Goal: Task Accomplishment & Management: Manage account settings

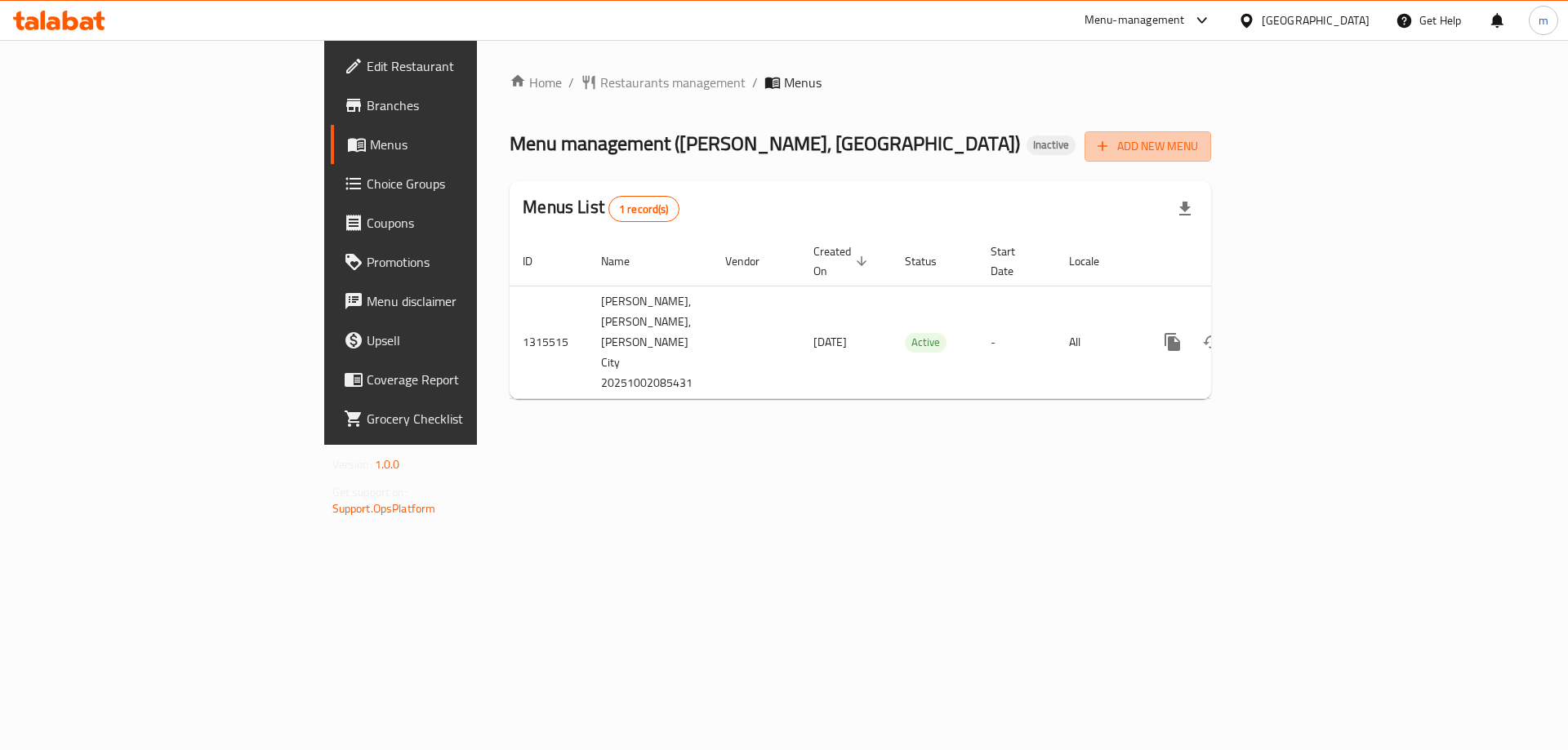
click at [1199, 148] on span "Add New Menu" at bounding box center [1148, 146] width 101 height 20
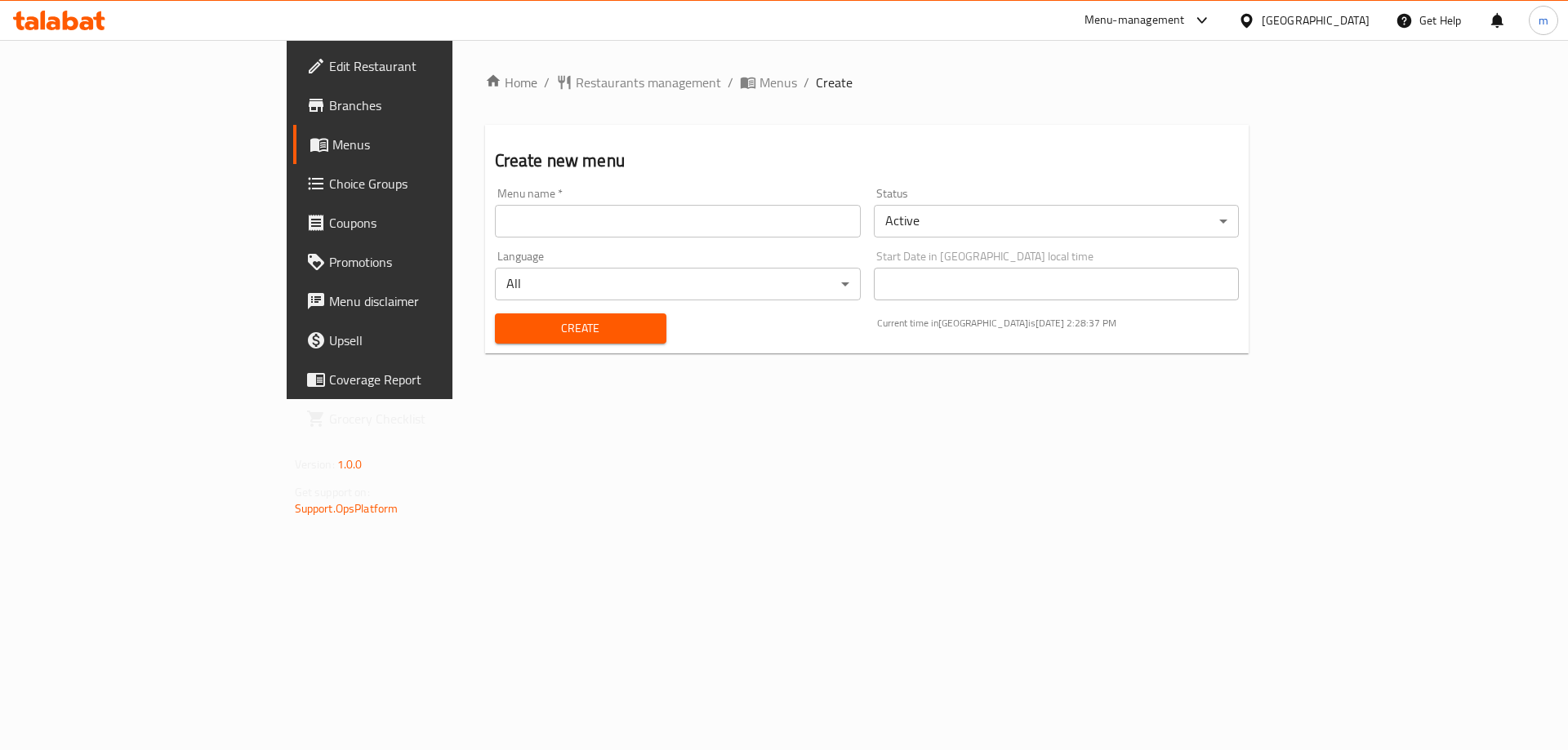
click at [293, 128] on link "Menus" at bounding box center [420, 144] width 255 height 39
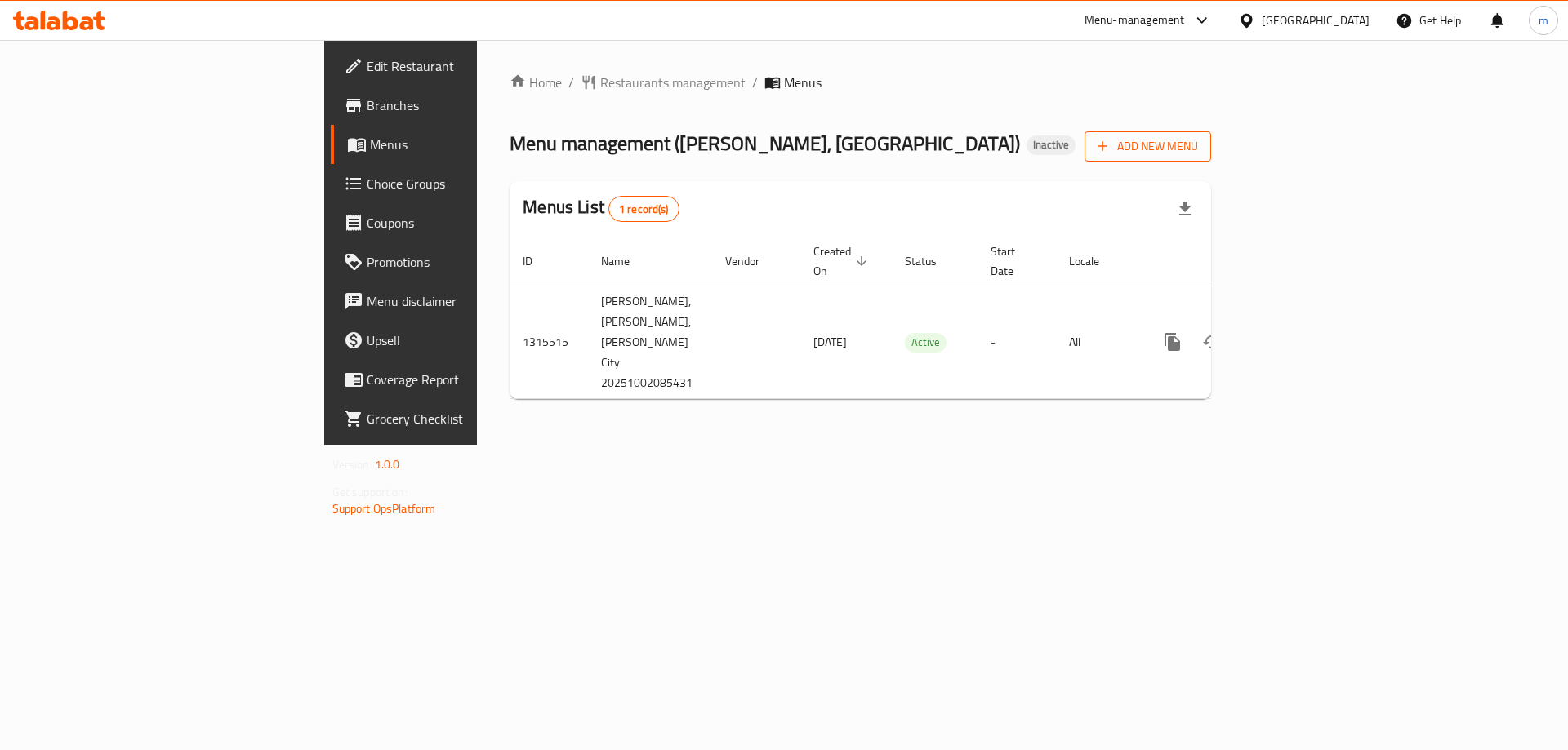
click at [1199, 140] on span "Add New Menu" at bounding box center [1148, 146] width 101 height 20
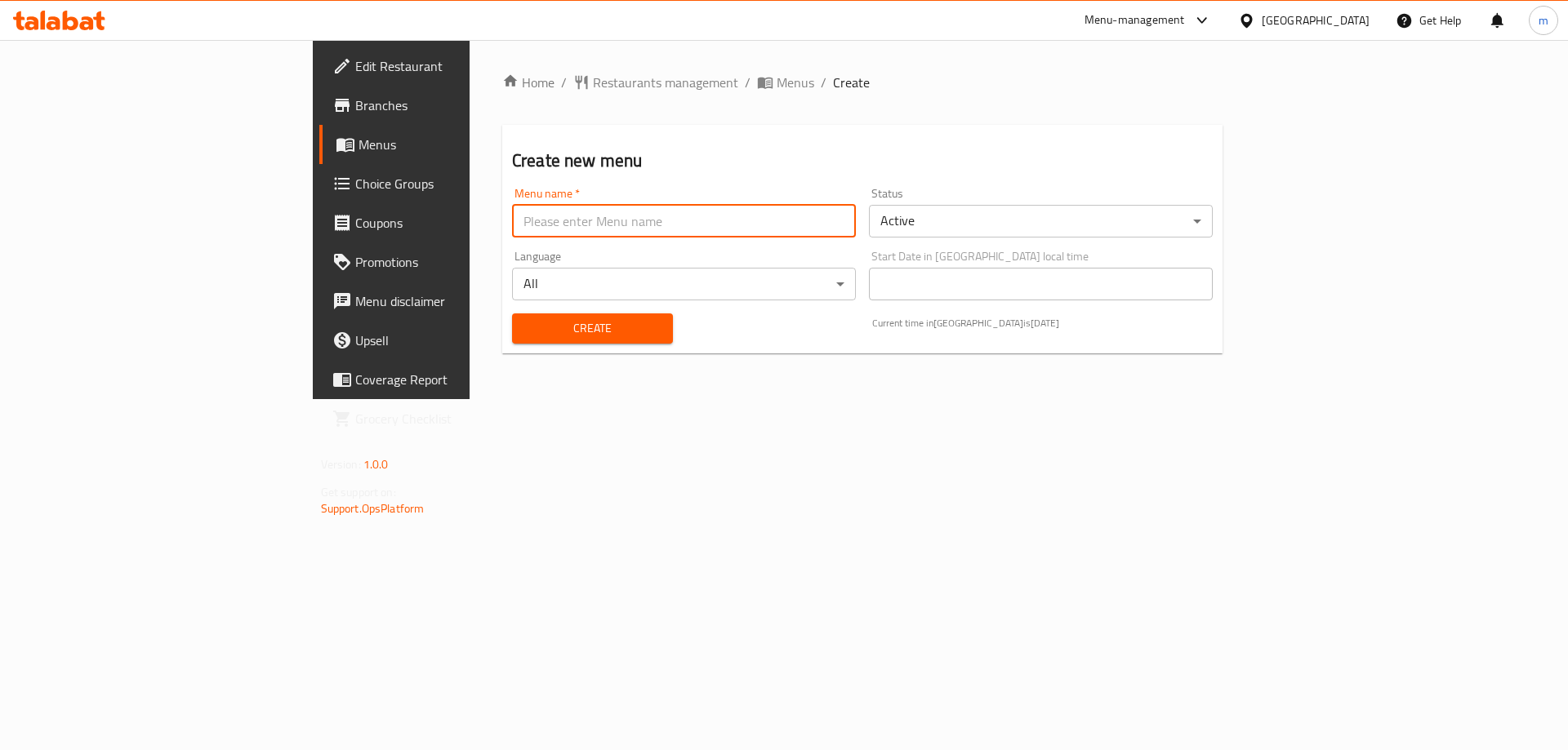
click at [512, 229] on input "text" at bounding box center [683, 221] width 344 height 33
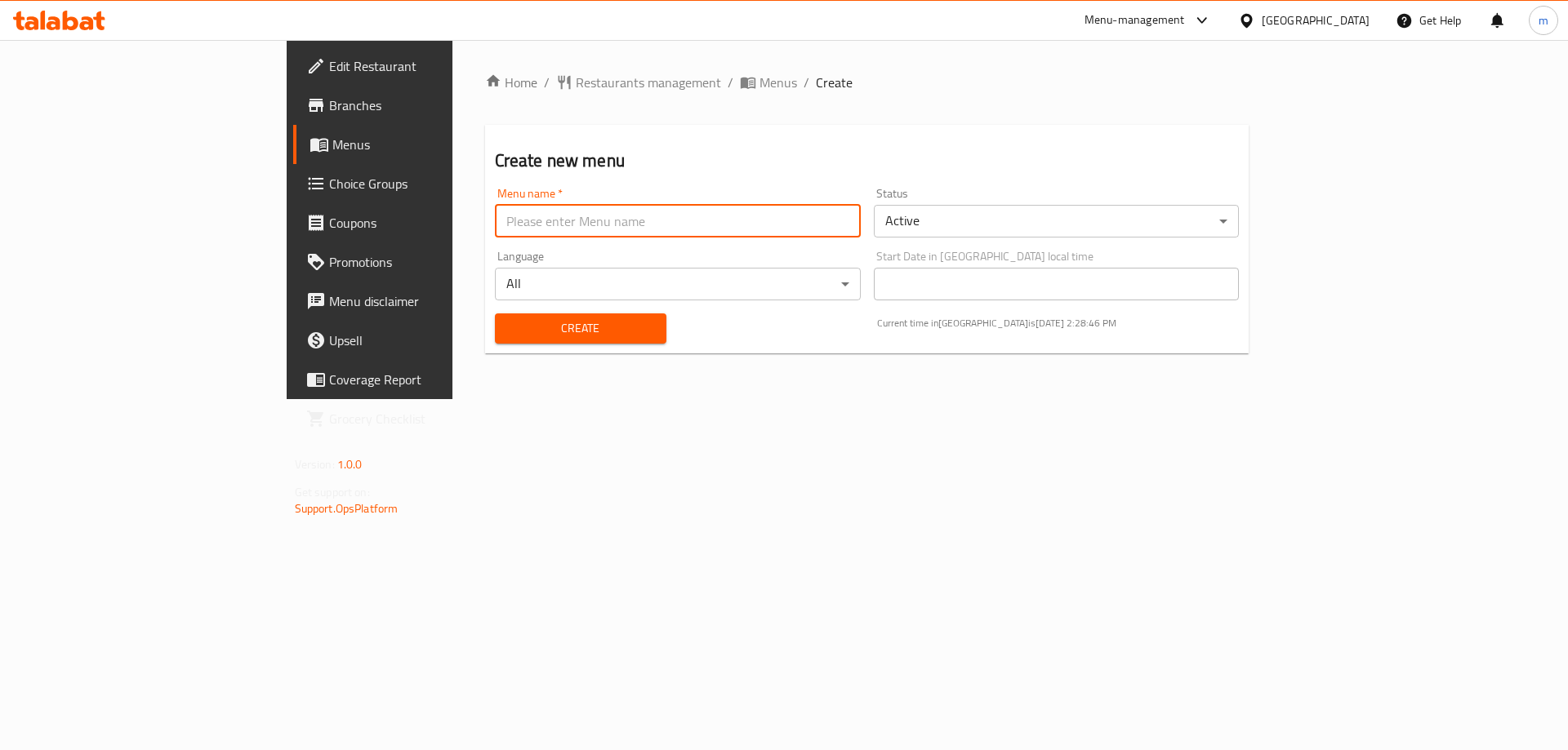
type input "Marwan"
click at [495, 316] on button "Create" at bounding box center [580, 328] width 172 height 30
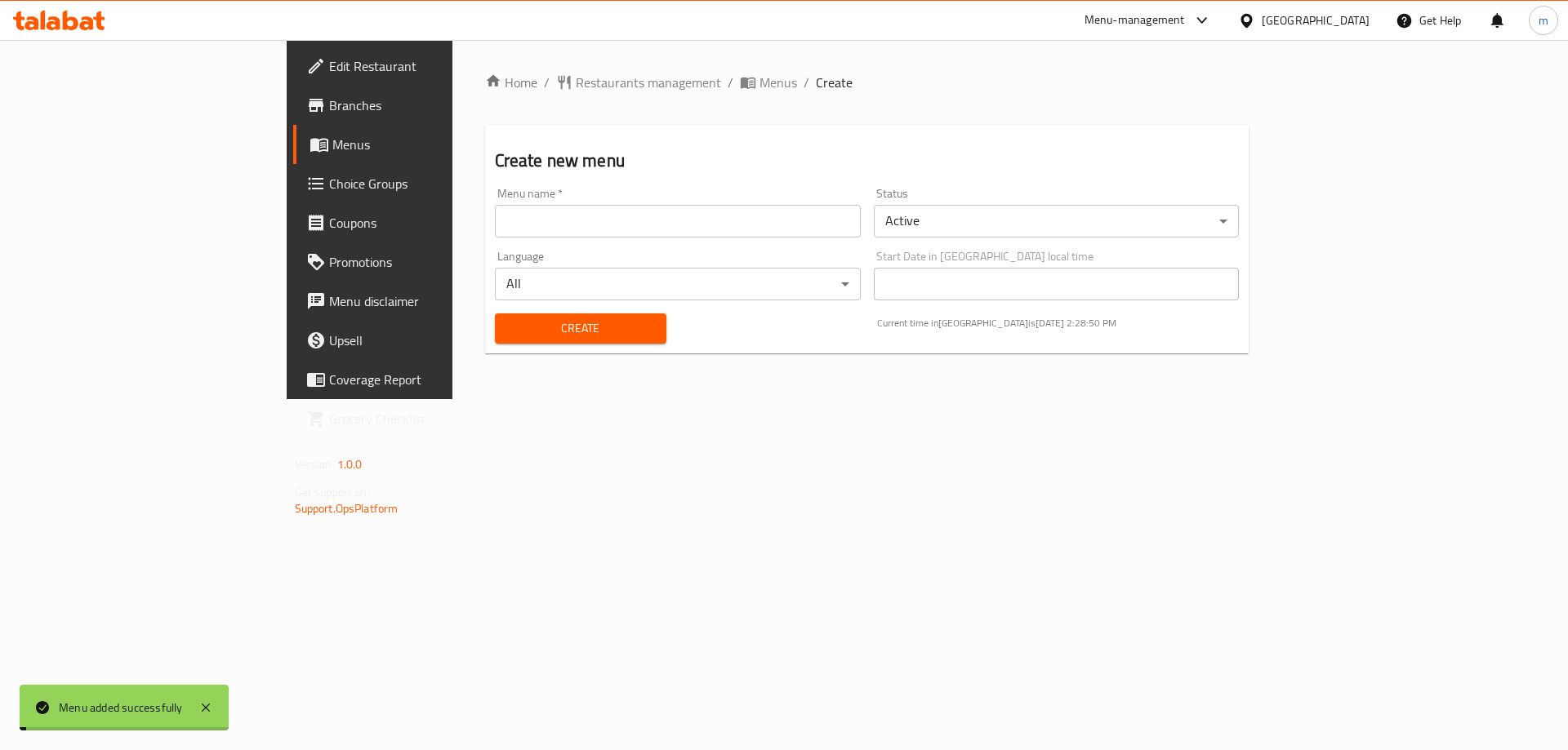
click at [333, 146] on span "Menus" at bounding box center [434, 144] width 204 height 19
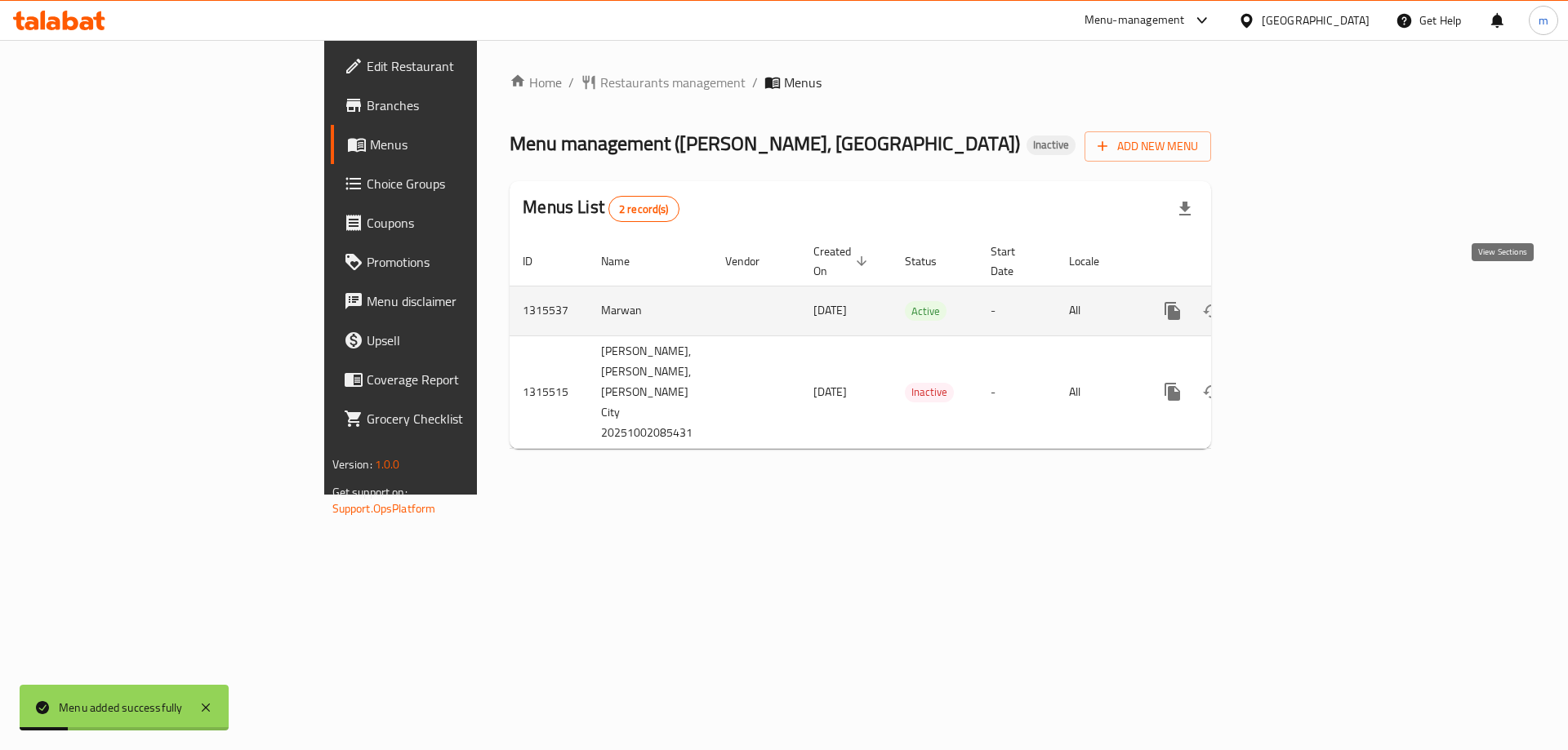
click at [1300, 301] on icon "enhanced table" at bounding box center [1290, 311] width 19 height 19
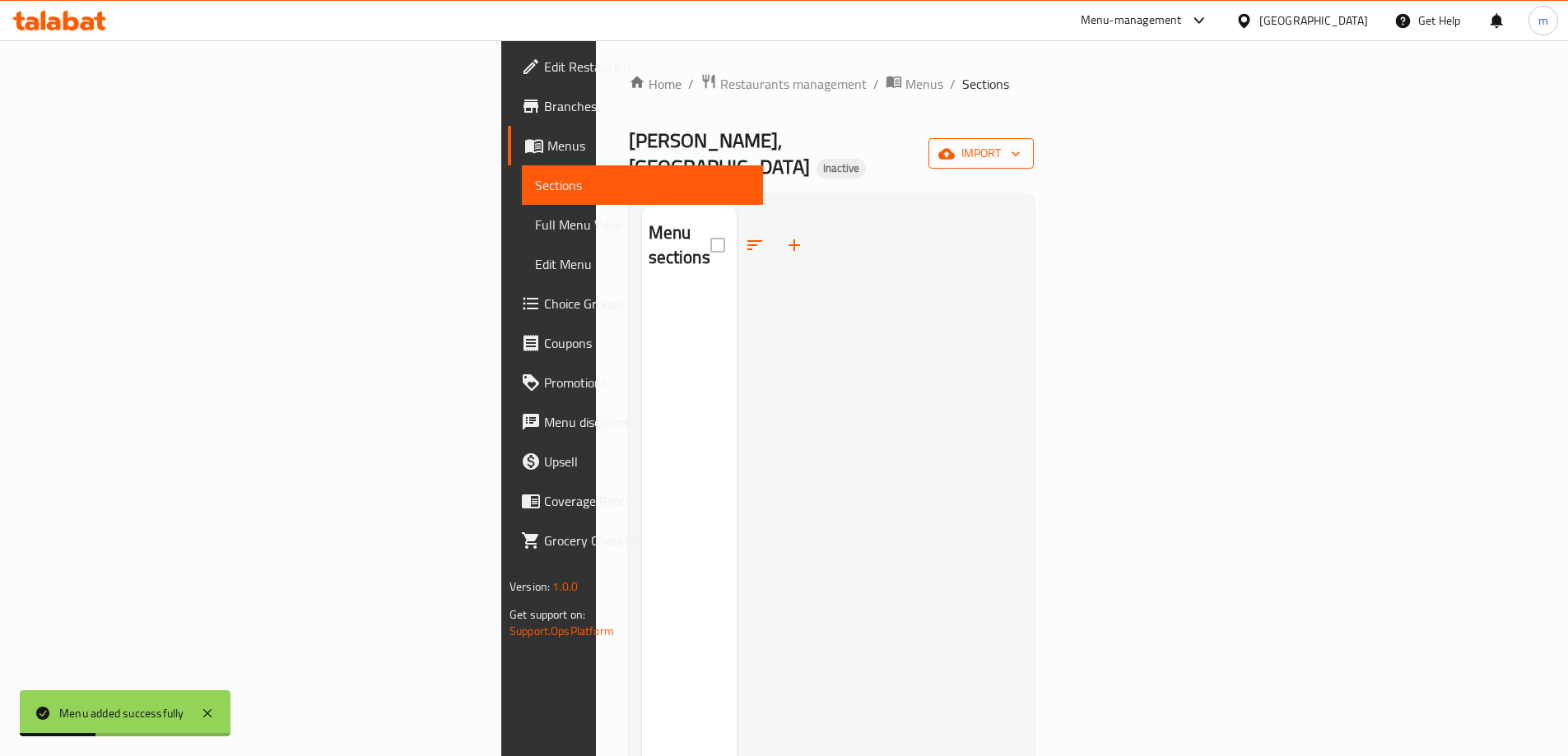
click at [1020, 147] on span "import" at bounding box center [981, 154] width 79 height 20
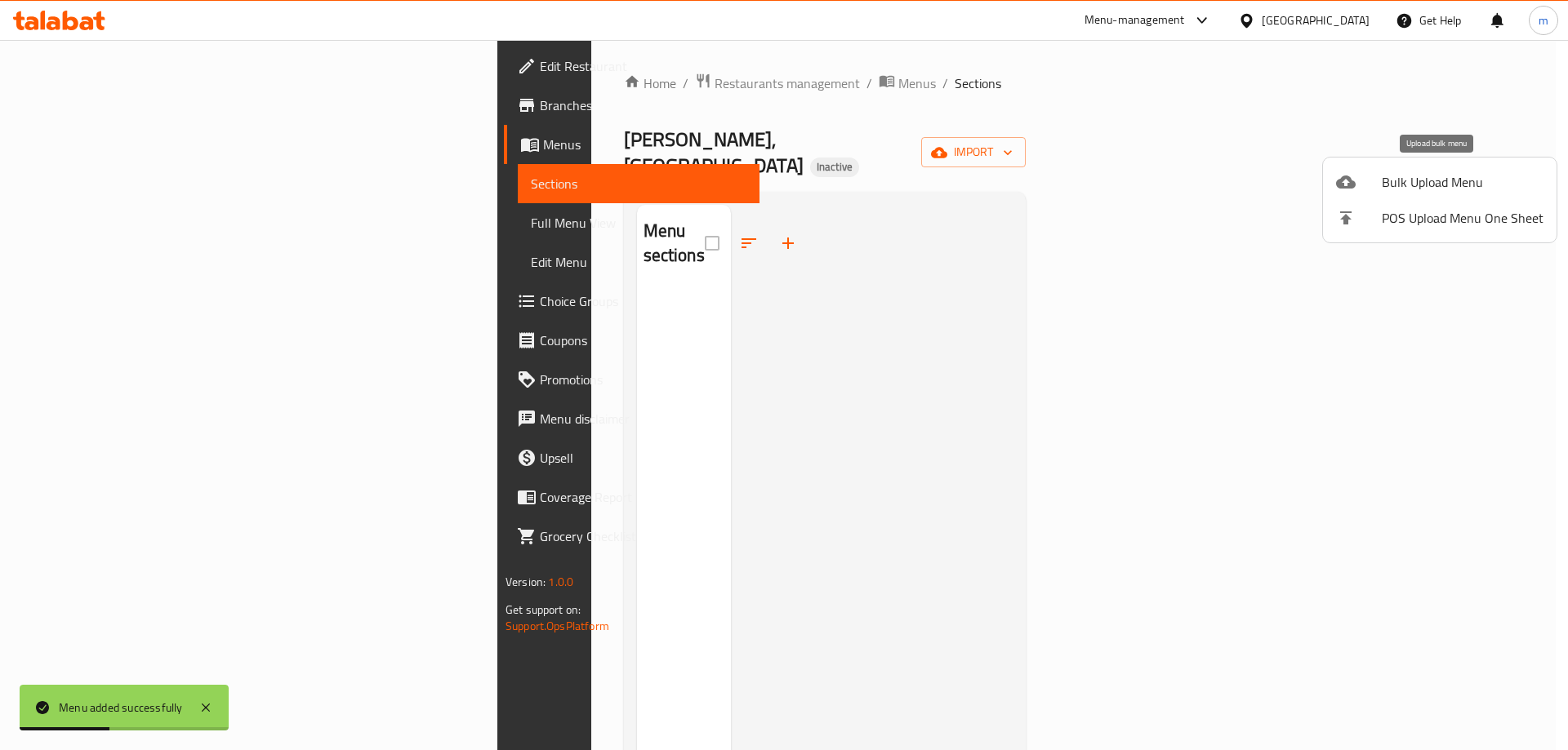
click at [1386, 189] on span "Bulk Upload Menu" at bounding box center [1462, 182] width 162 height 19
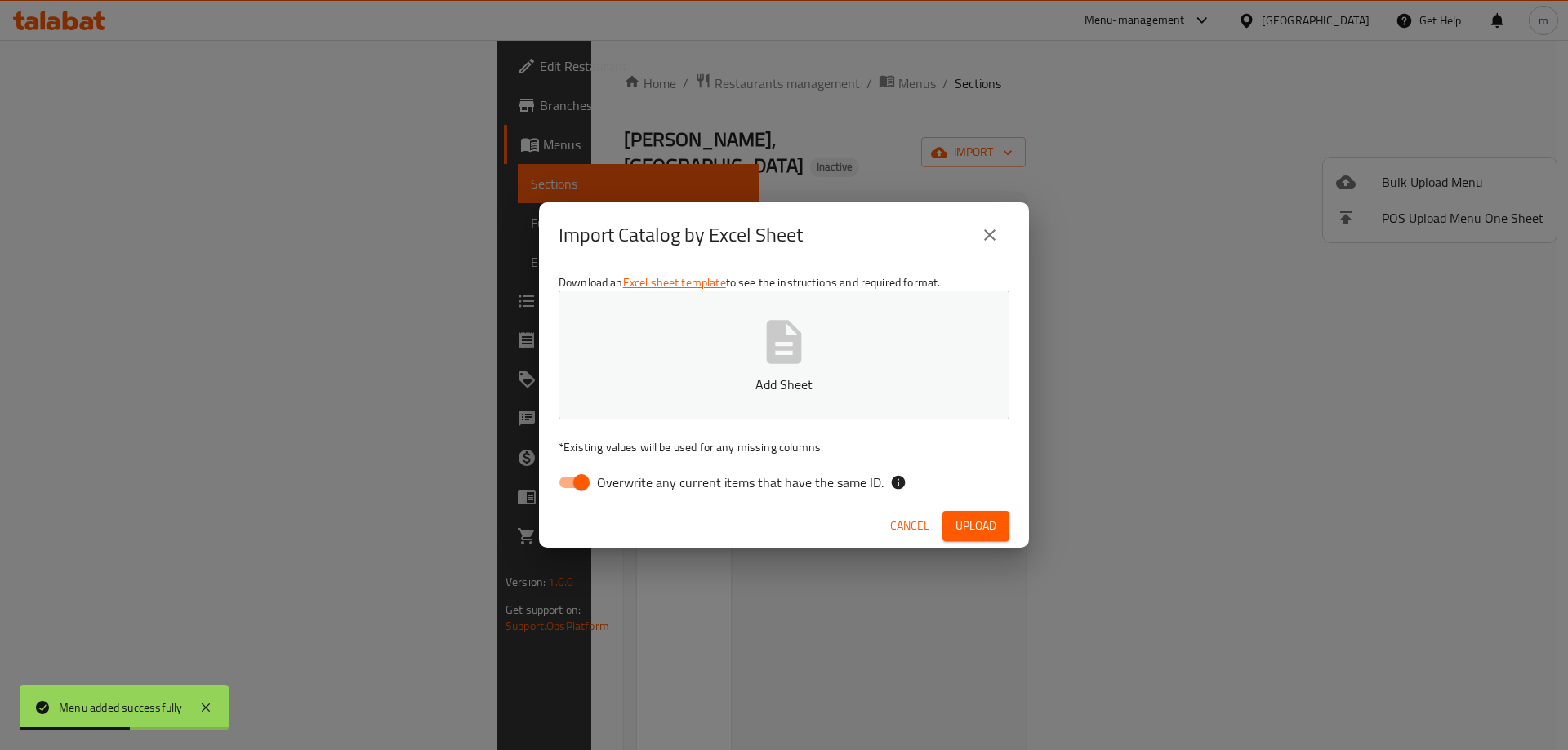
click at [577, 478] on input "Overwrite any current items that have the same ID." at bounding box center [581, 482] width 93 height 31
checkbox input "false"
click at [989, 519] on span "Upload" at bounding box center [976, 526] width 41 height 20
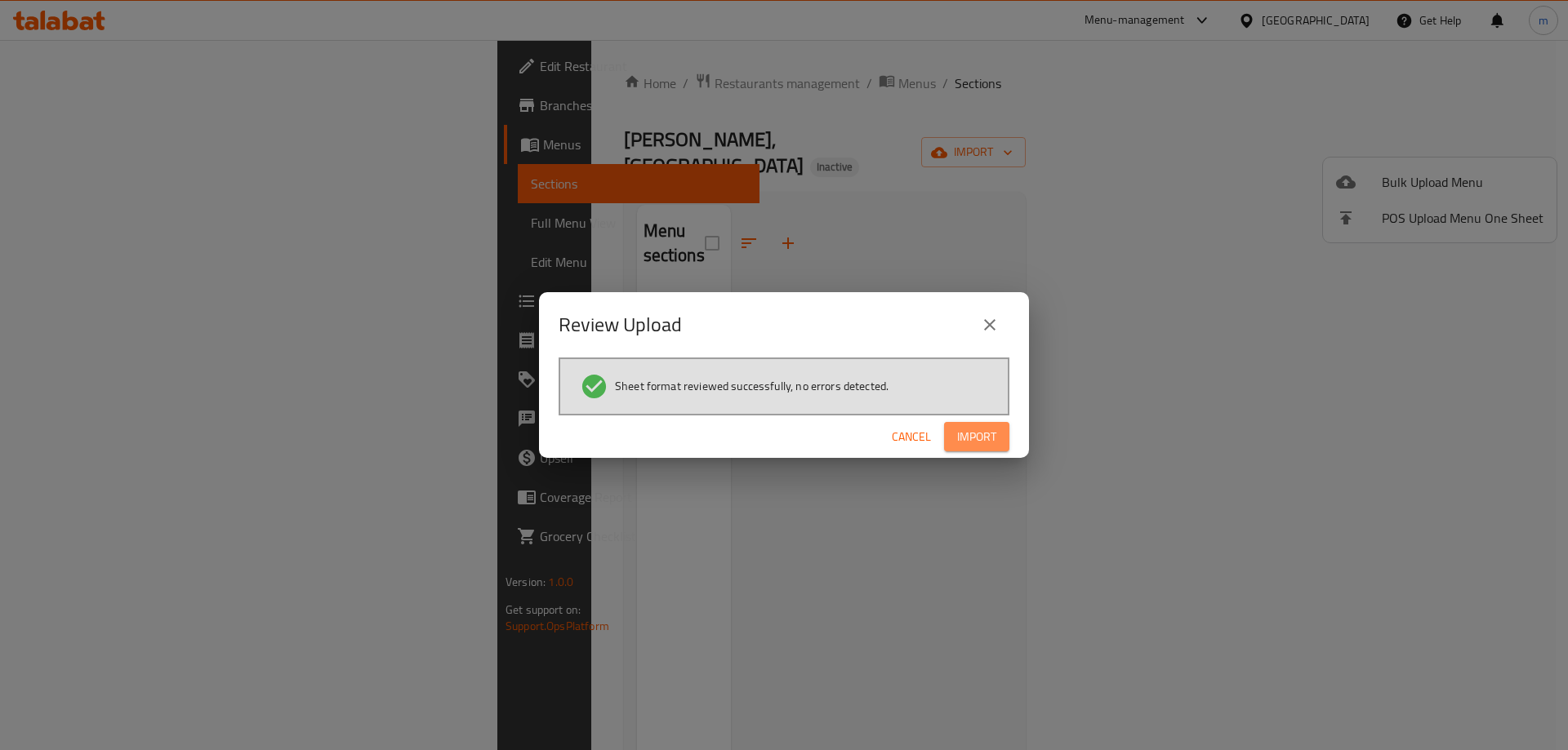
click at [971, 434] on span "Import" at bounding box center [977, 437] width 39 height 20
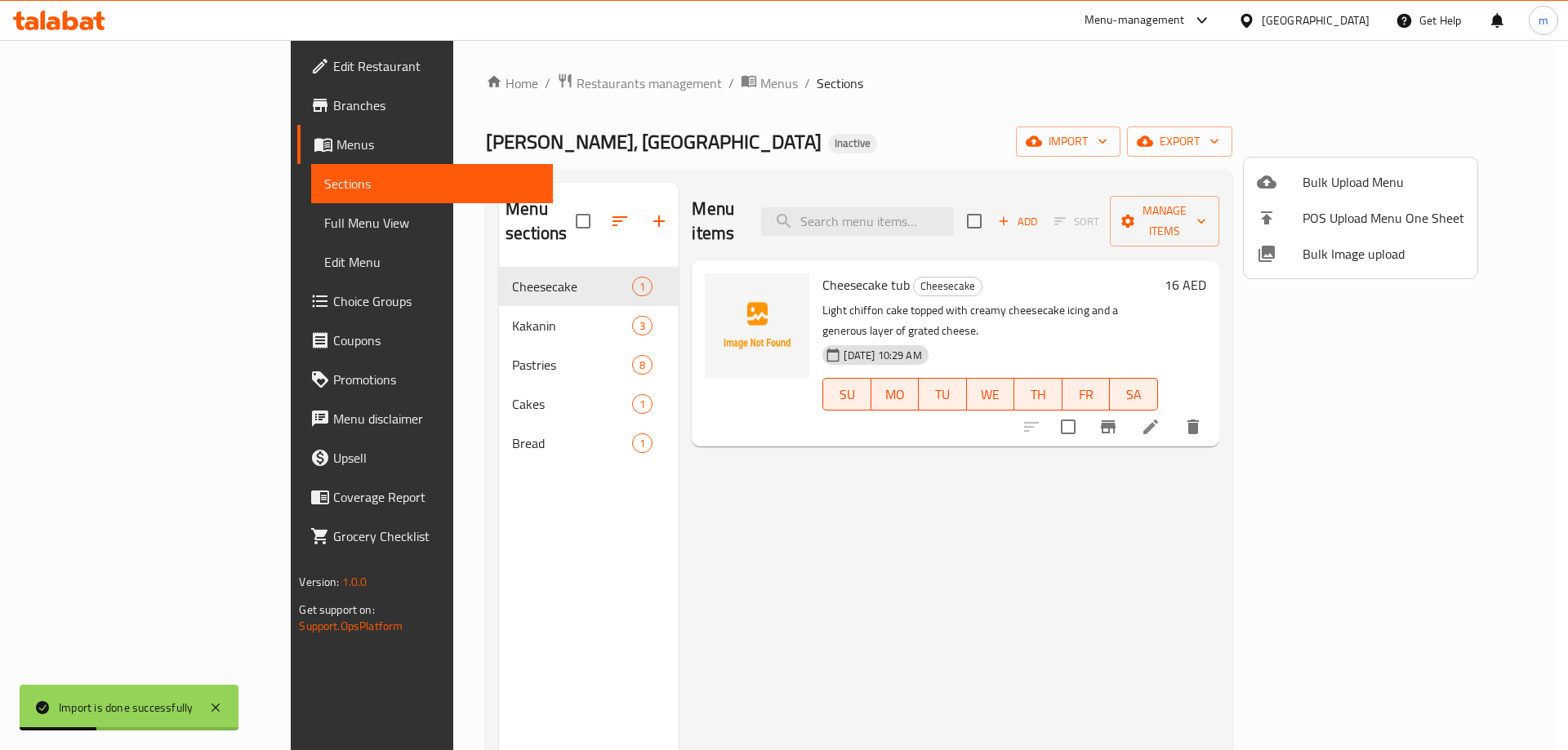
click at [1106, 562] on div at bounding box center [784, 375] width 1568 height 750
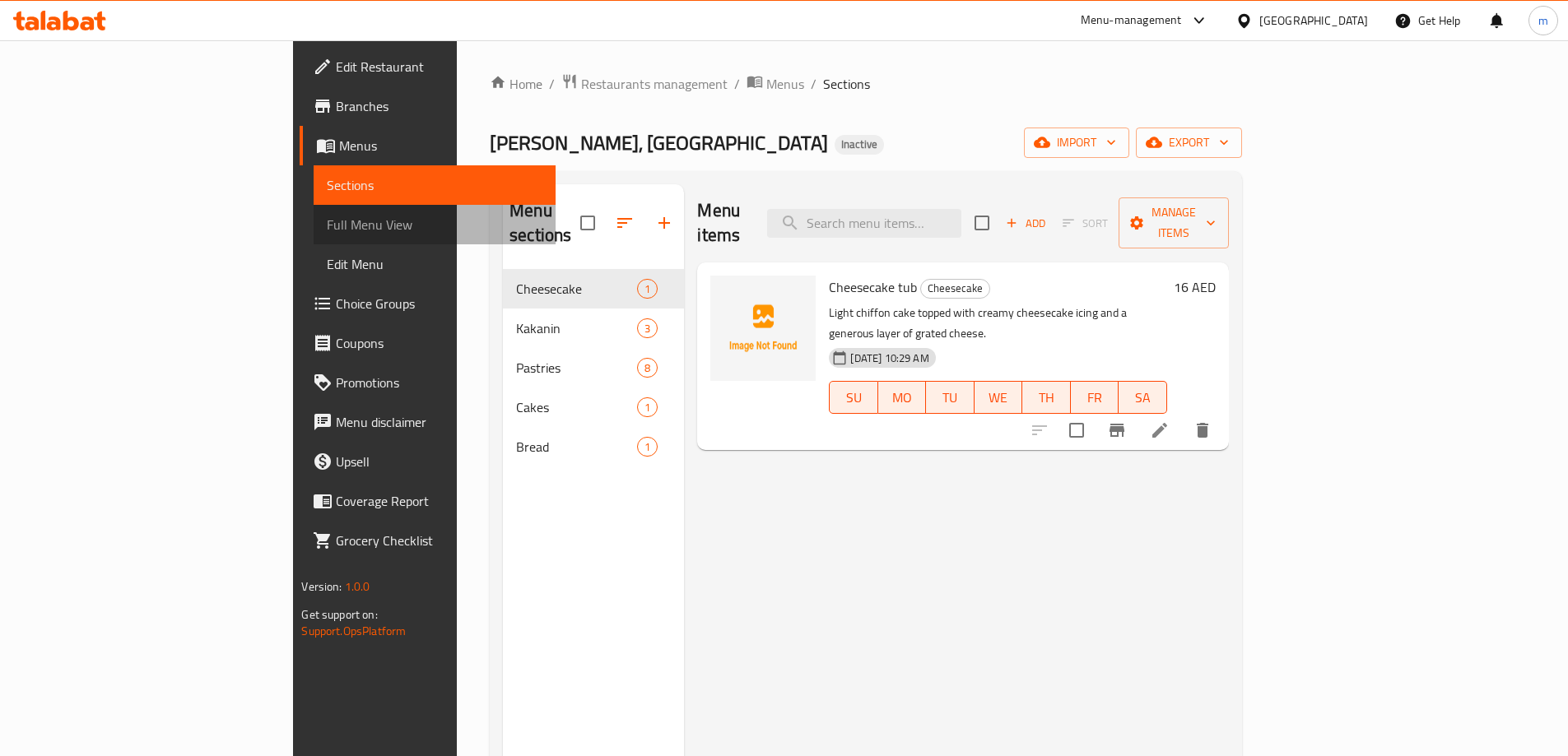
click at [327, 221] on span "Full Menu View" at bounding box center [434, 224] width 215 height 19
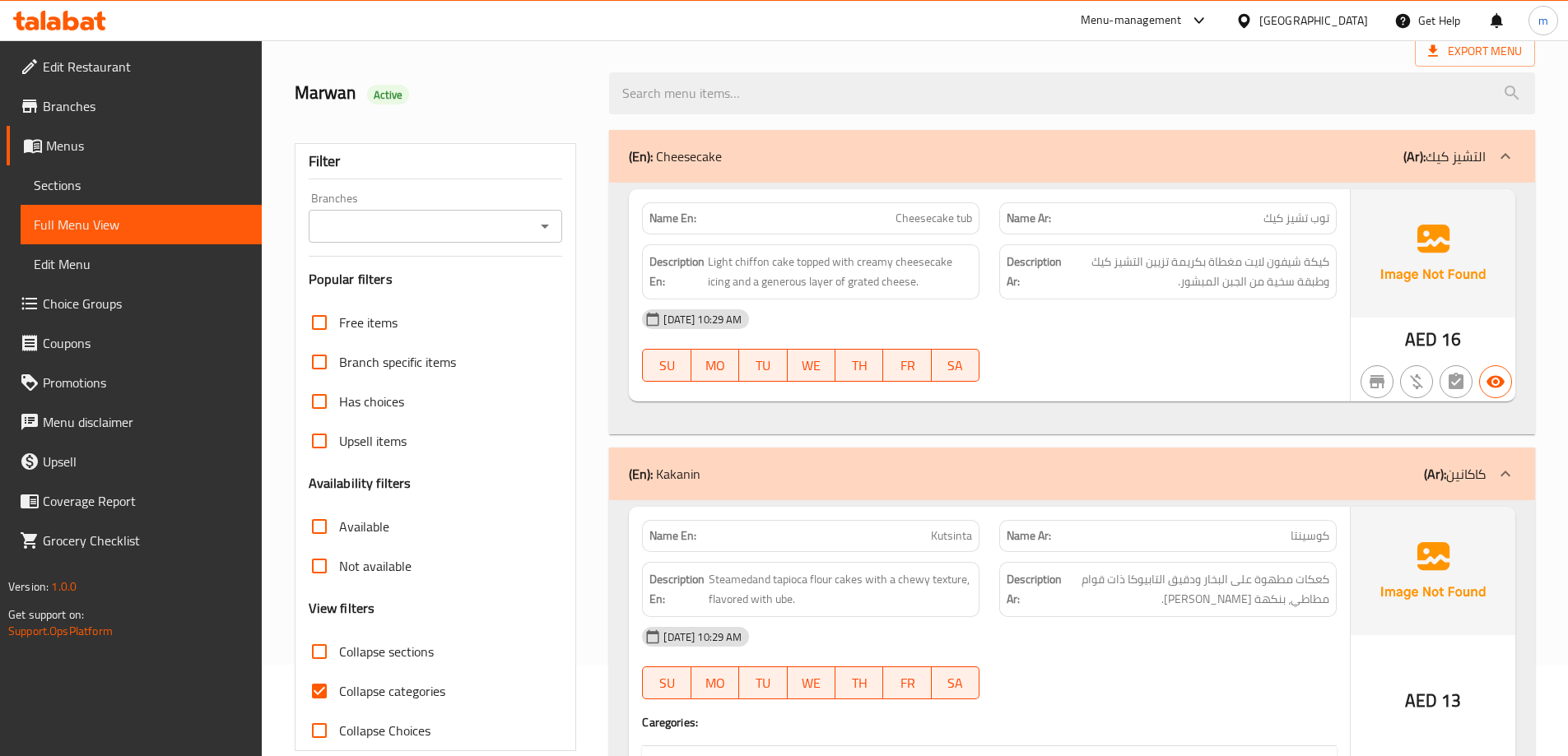
scroll to position [247, 0]
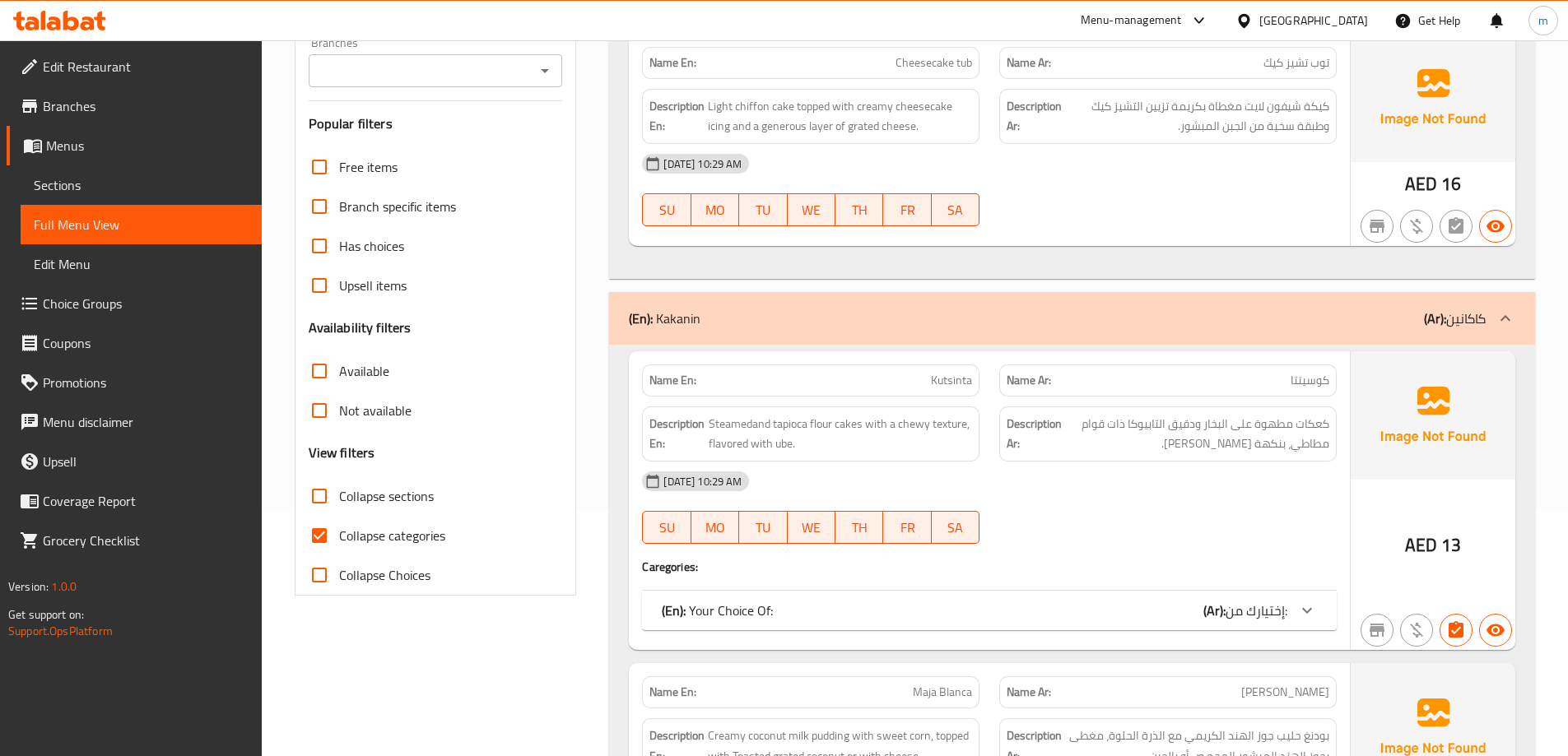
click at [331, 536] on input "Collapse categories" at bounding box center [319, 535] width 40 height 40
checkbox input "false"
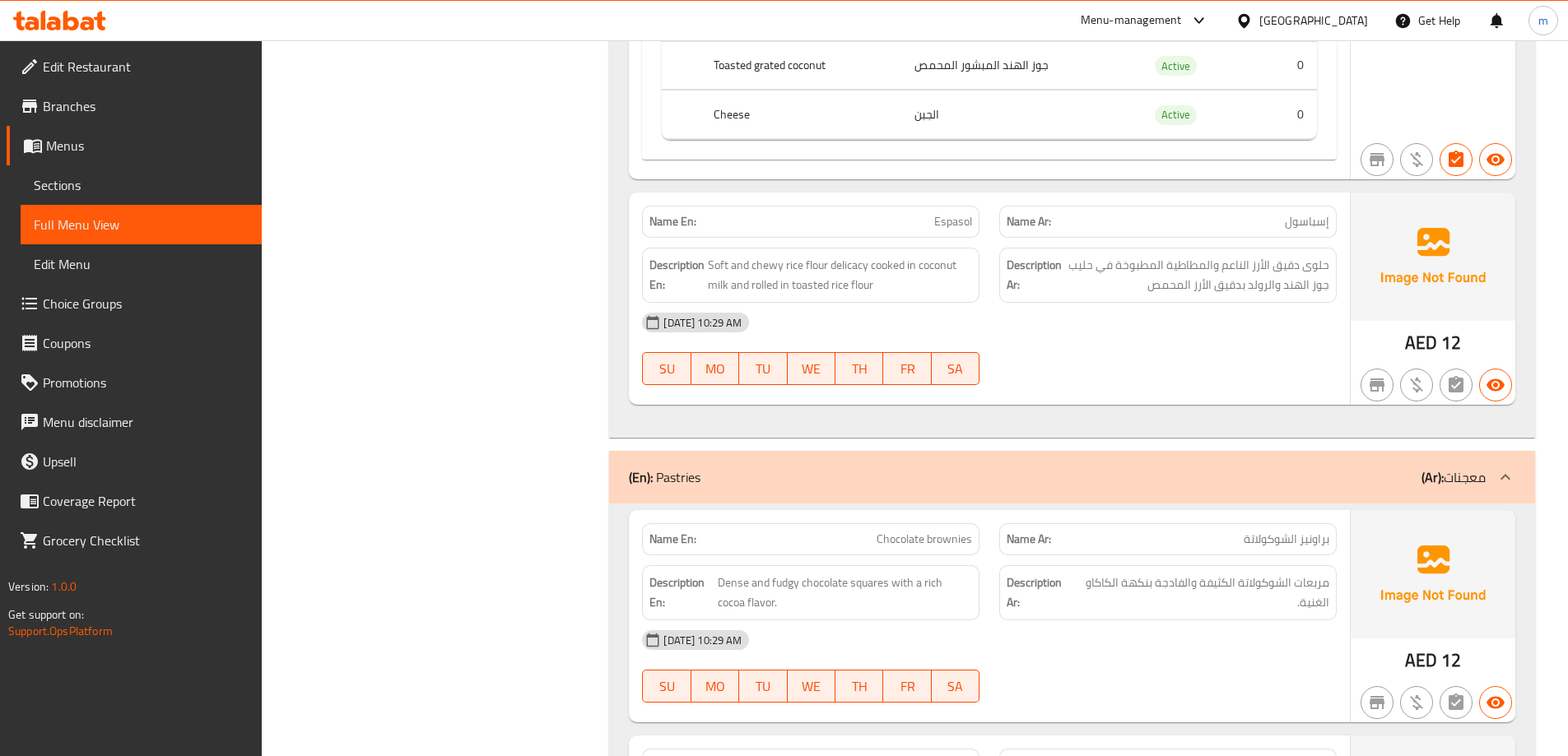
scroll to position [1563, 0]
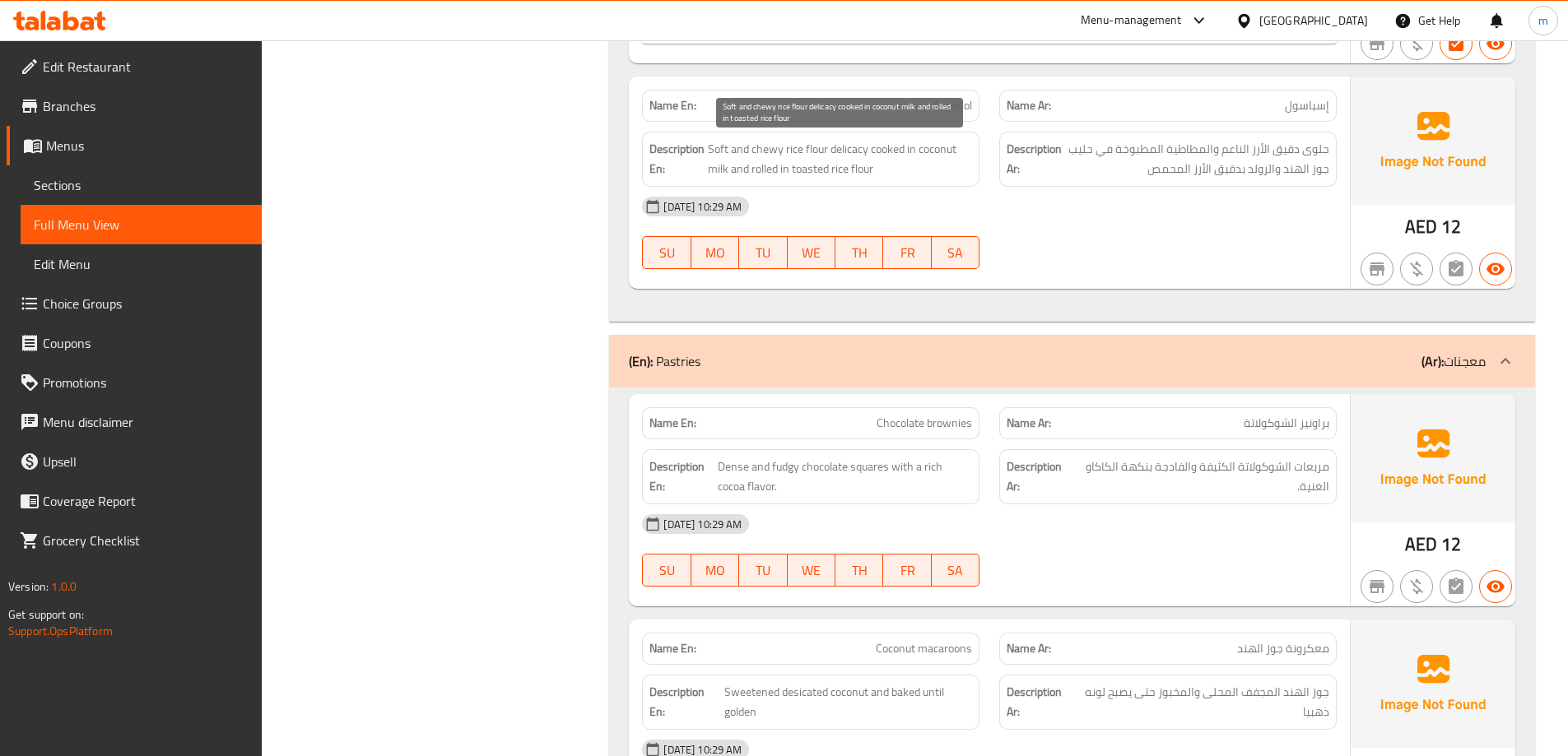
click at [843, 149] on span "Soft and chewy rice flour delicacy cooked in coconut milk and rolled in toasted…" at bounding box center [840, 159] width 264 height 40
copy span "delicacy"
drag, startPoint x: 933, startPoint y: 100, endPoint x: 975, endPoint y: 113, distance: 44.0
click at [975, 113] on div "Name En: Espasol" at bounding box center [811, 105] width 338 height 32
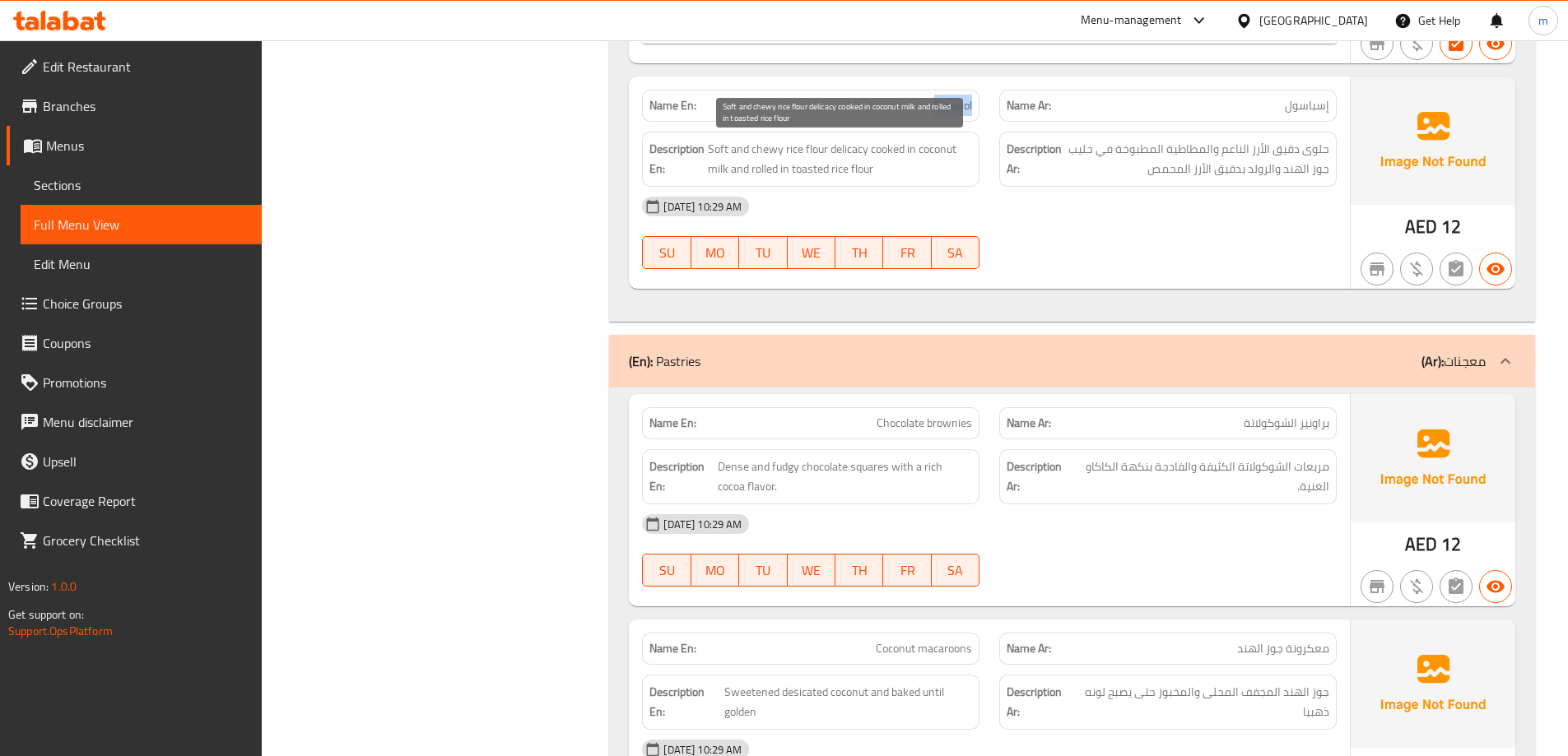
copy span "Espasol"
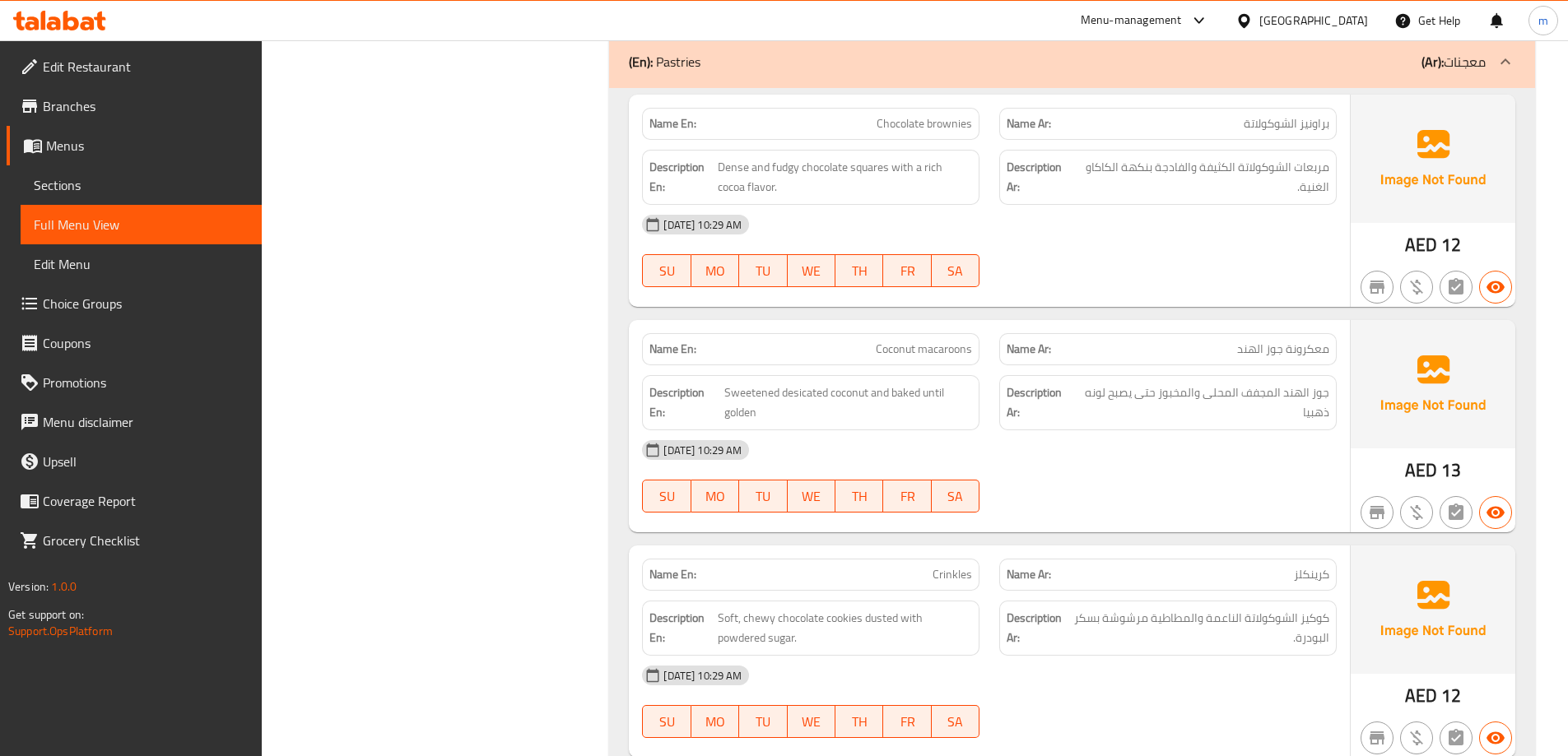
scroll to position [1893, 0]
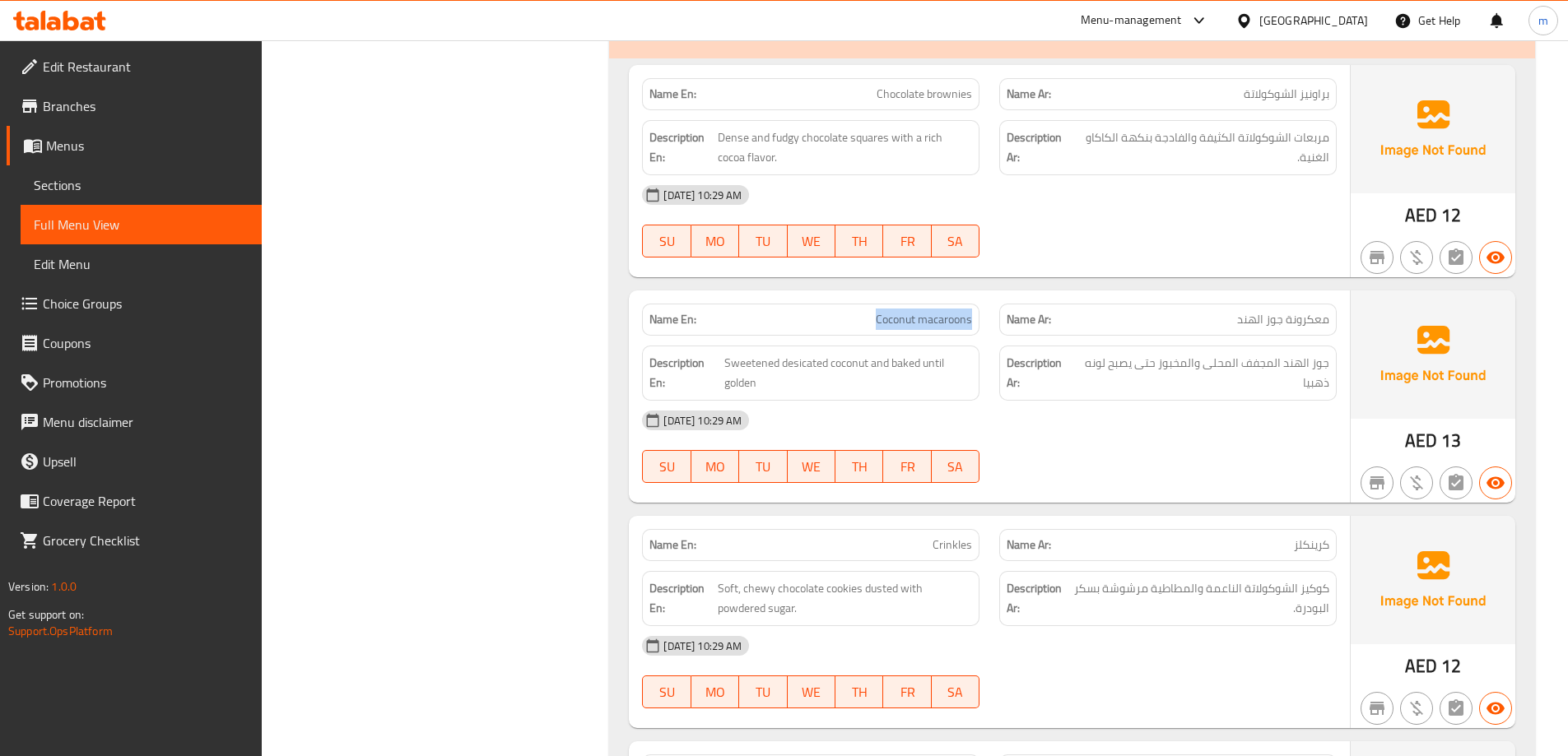
drag, startPoint x: 871, startPoint y: 316, endPoint x: 977, endPoint y: 324, distance: 106.3
click at [977, 324] on div "Name En: Coconut macaroons" at bounding box center [811, 320] width 338 height 32
copy span "Coconut macaroons"
click at [1205, 435] on div "[DATE] 10:29 AM" at bounding box center [989, 420] width 714 height 40
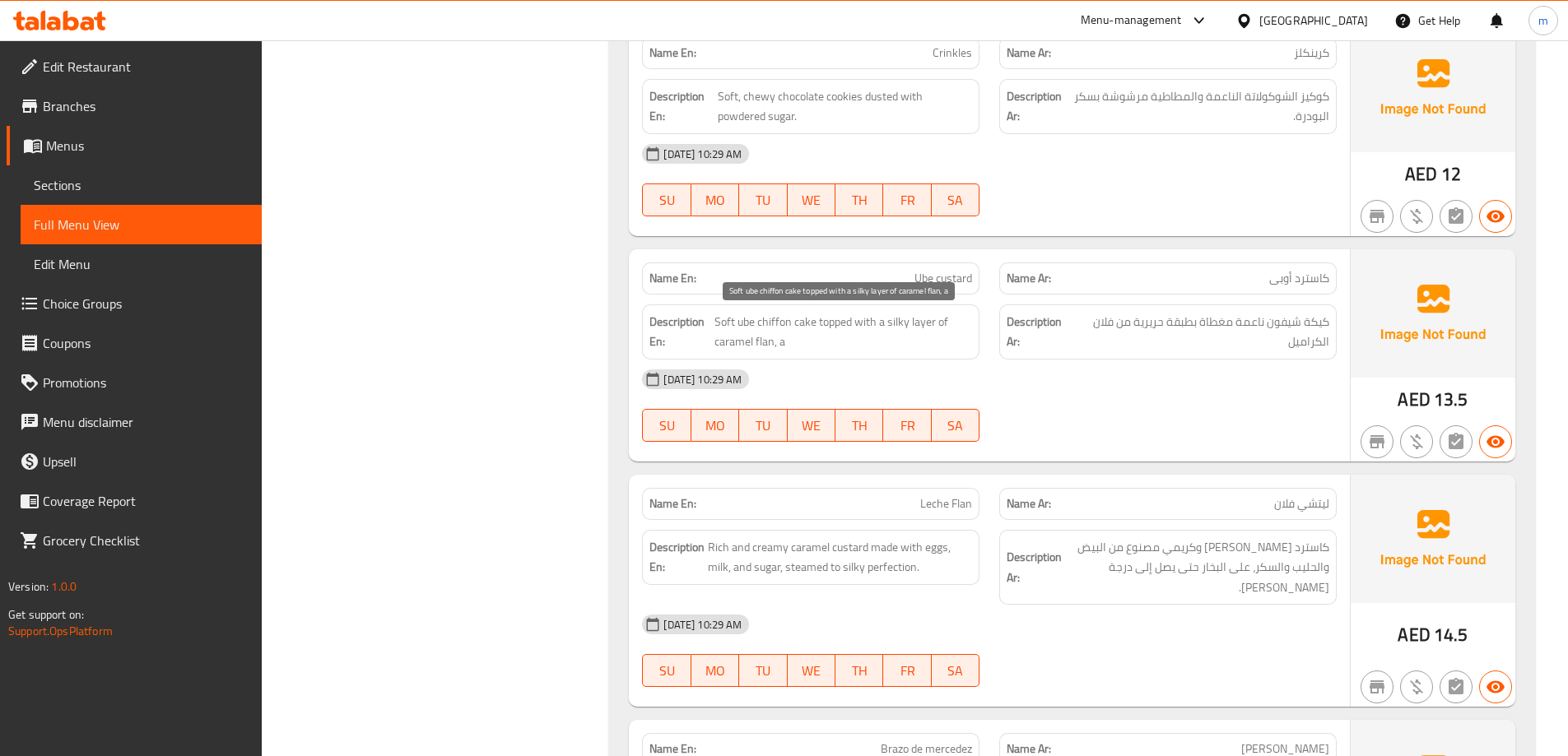
scroll to position [2386, 0]
click at [935, 272] on span "Ube custard" at bounding box center [943, 277] width 57 height 17
click at [936, 272] on span "Ube custard" at bounding box center [943, 277] width 57 height 17
drag, startPoint x: 889, startPoint y: 278, endPoint x: 978, endPoint y: 281, distance: 89.1
click at [978, 281] on div "Name En: Ube custard" at bounding box center [811, 277] width 338 height 32
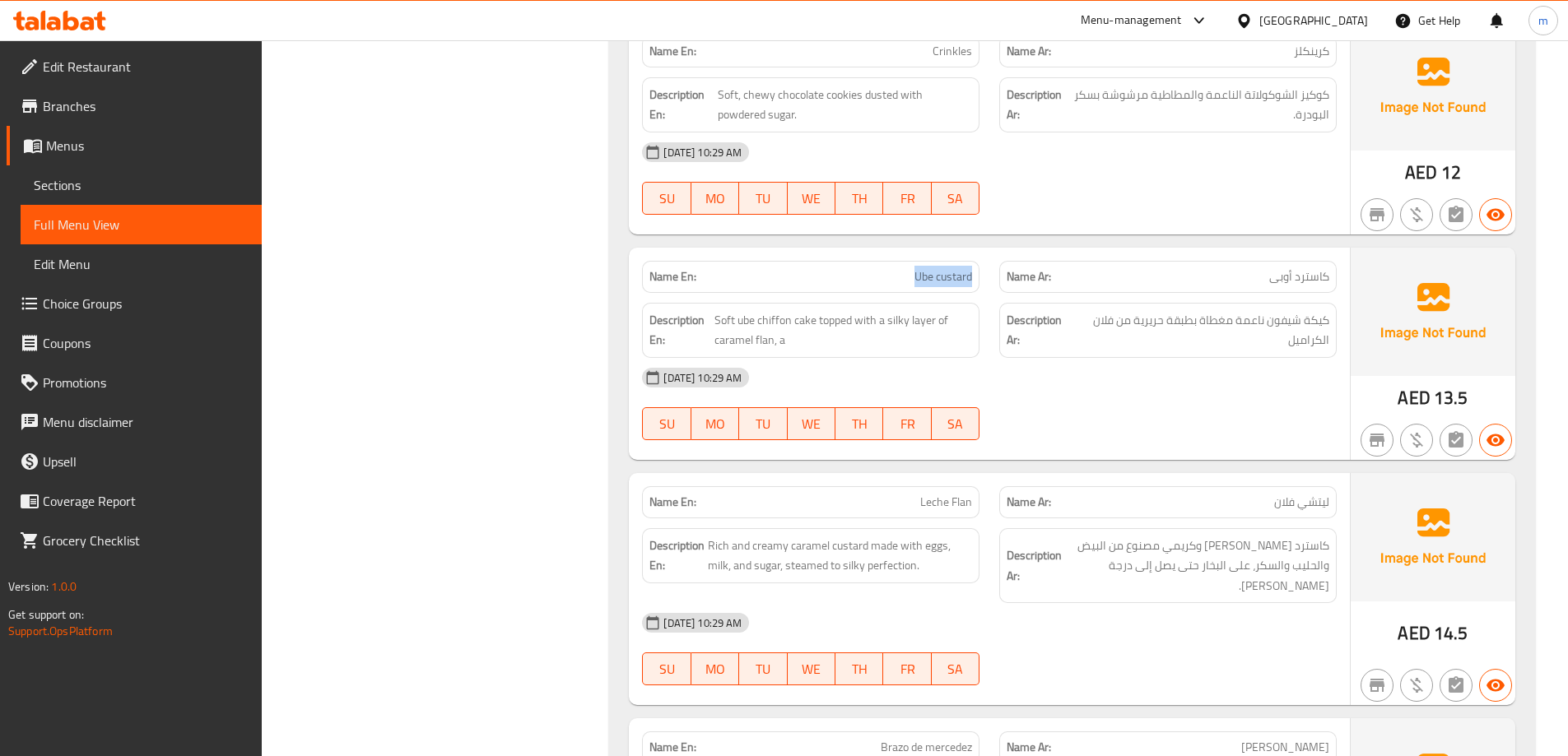
copy span "Ube custard"
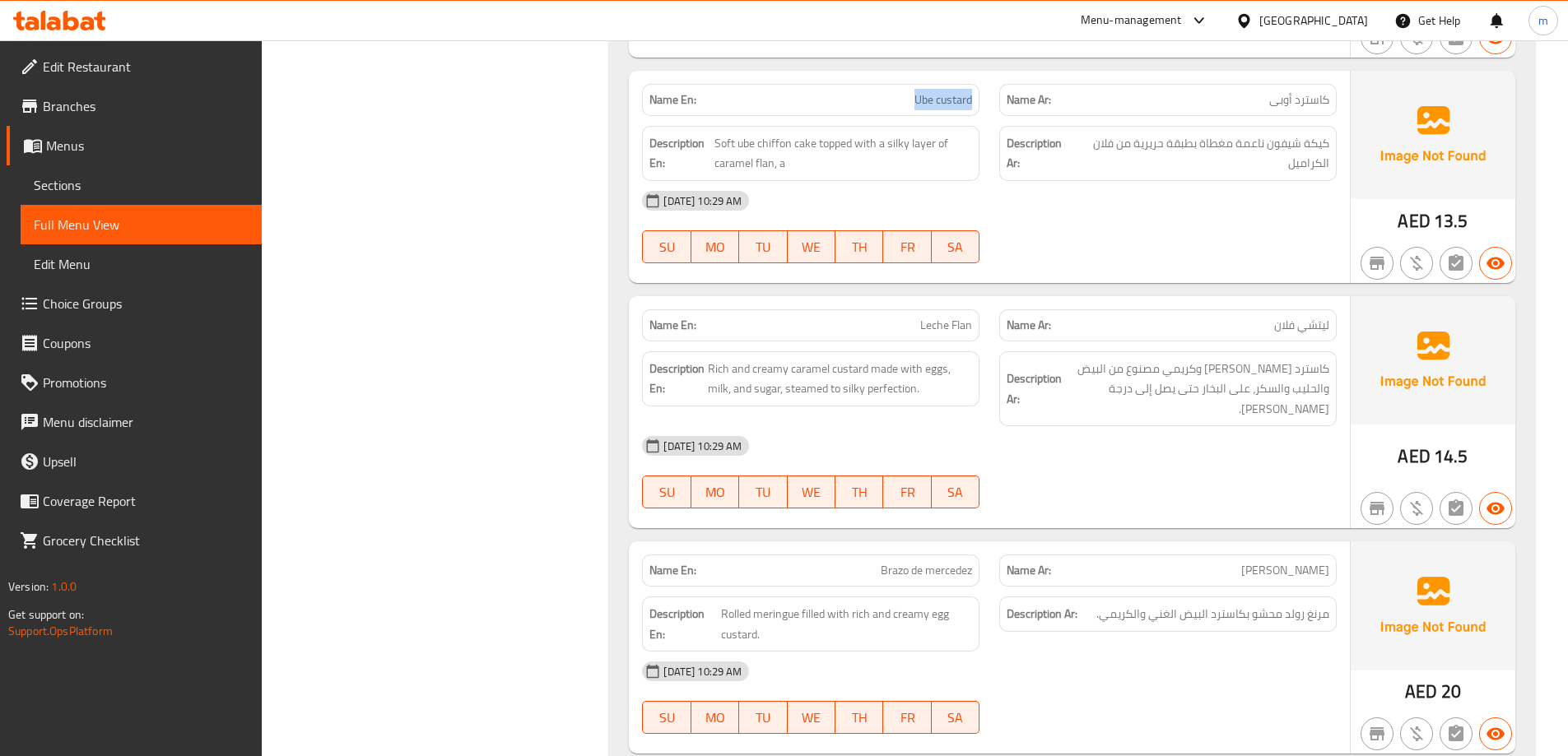
scroll to position [2438, 0]
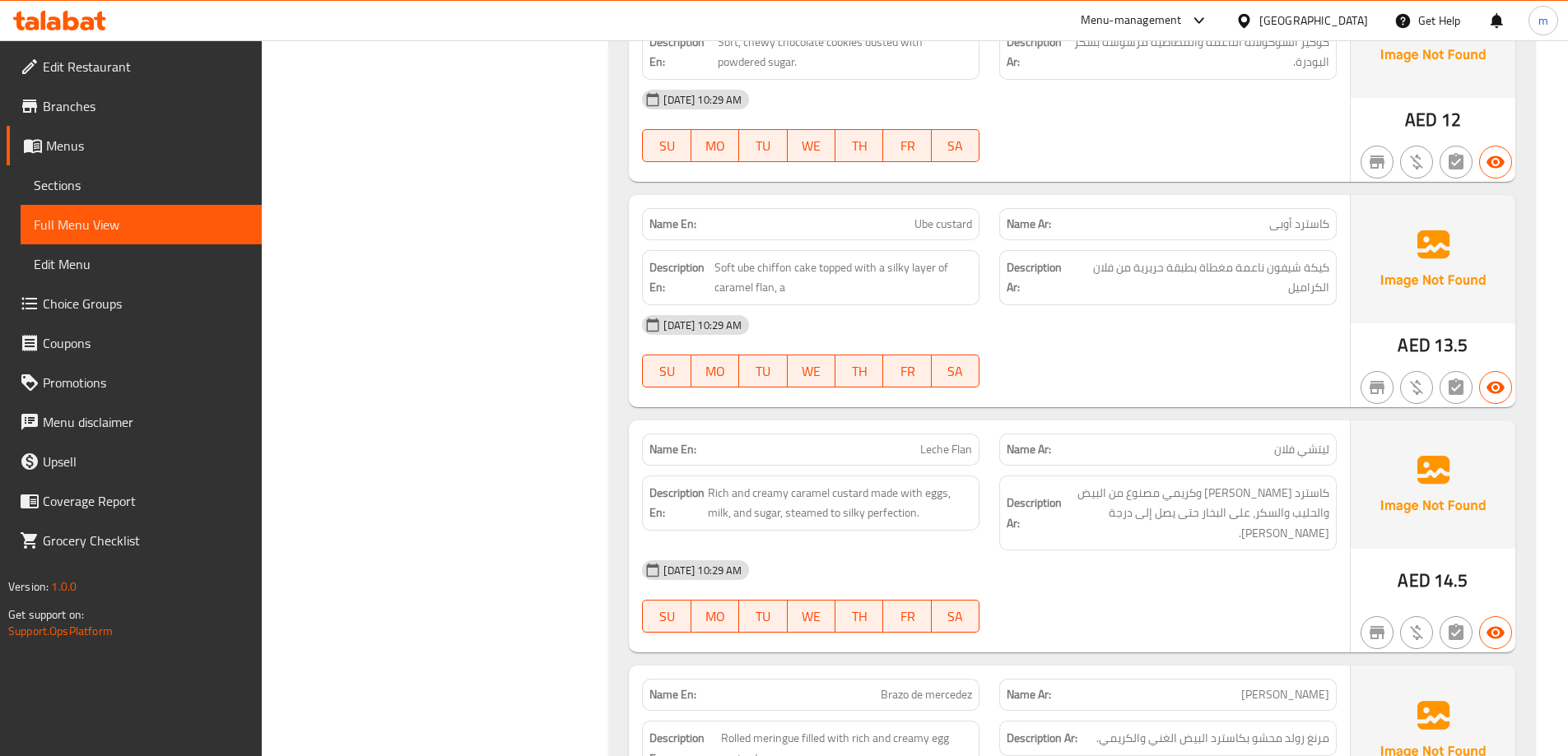
drag, startPoint x: 435, startPoint y: 3, endPoint x: 436, endPoint y: 116, distance: 113.0
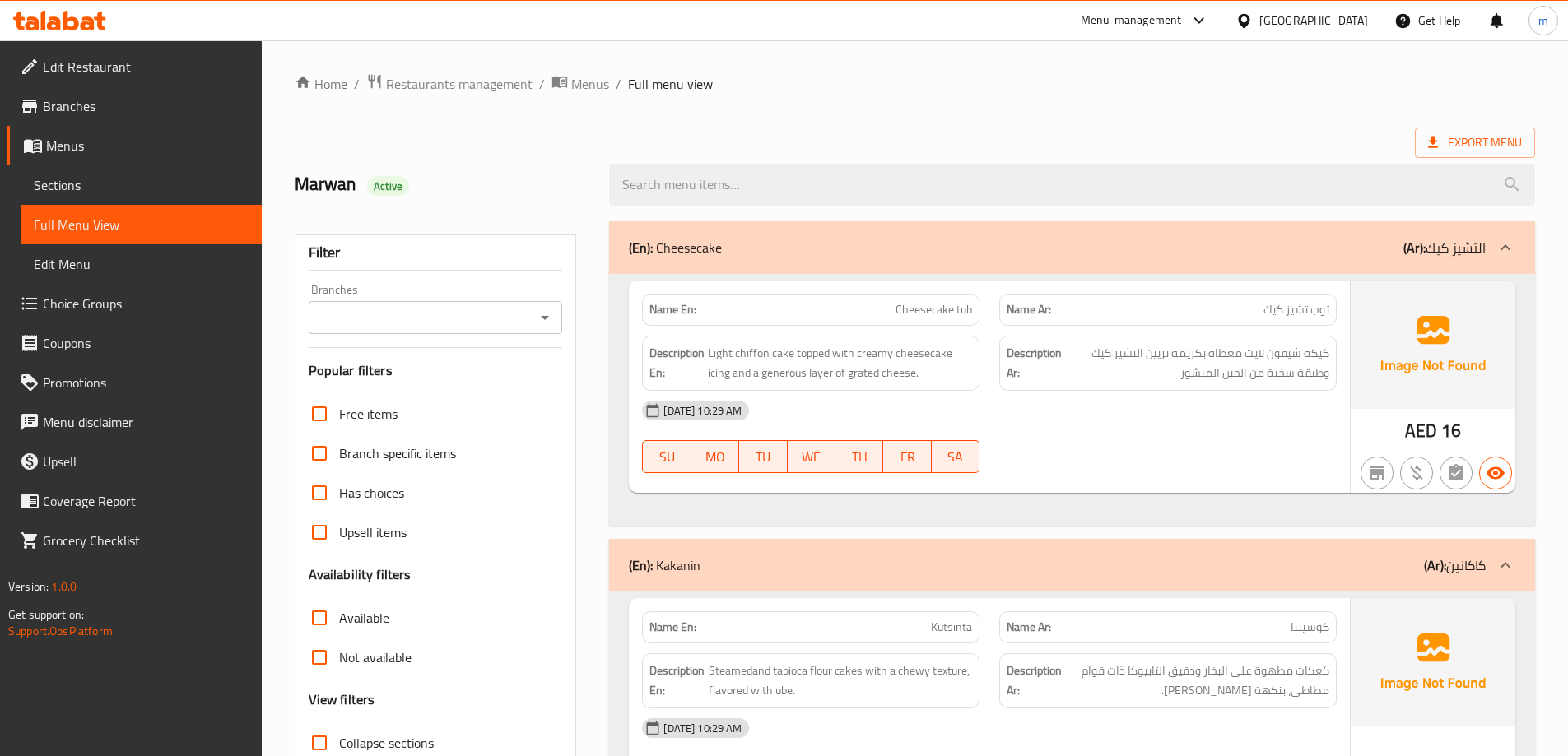
click at [143, 171] on link "Sections" at bounding box center [141, 185] width 241 height 40
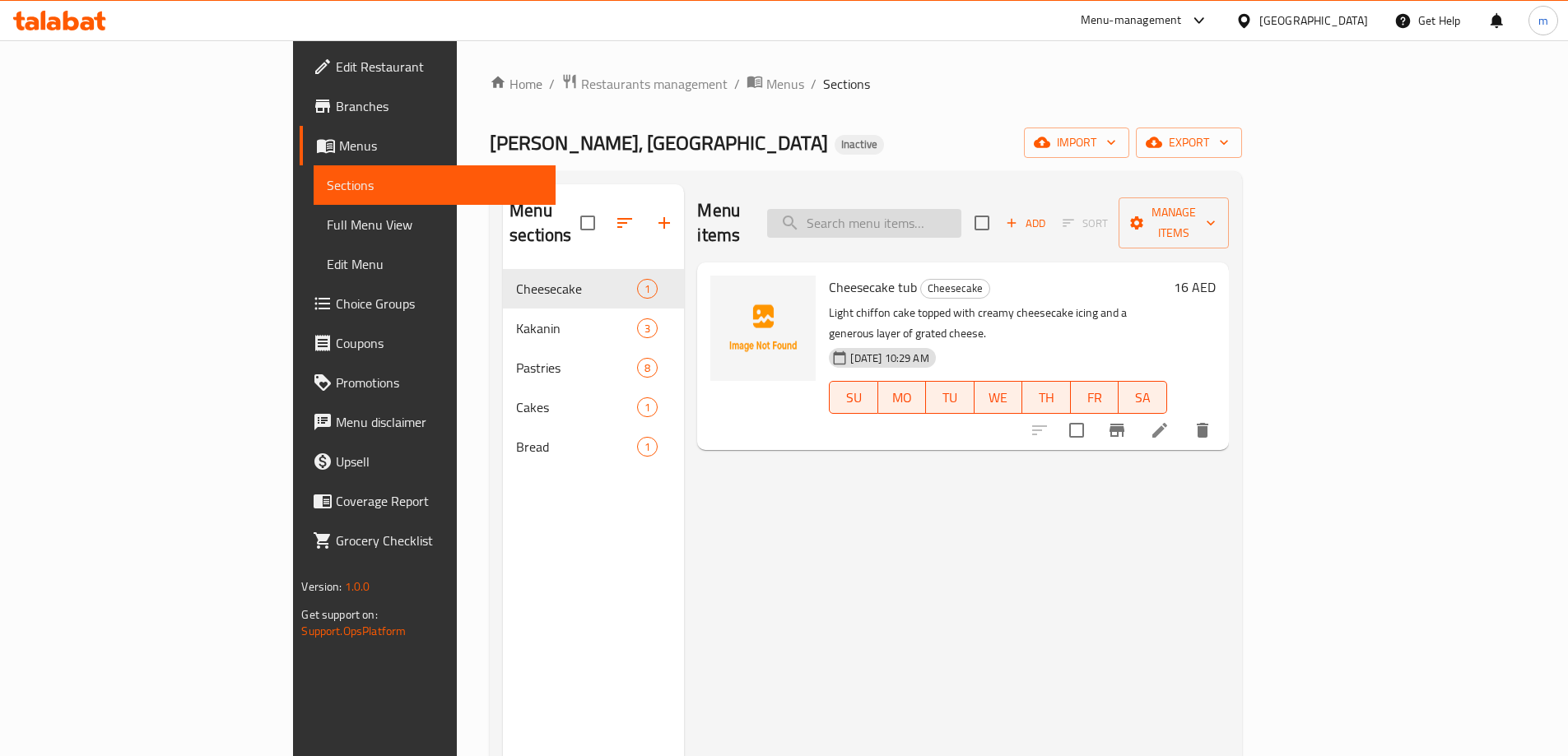
click at [949, 210] on input "search" at bounding box center [864, 224] width 194 height 29
paste input "Espasol"
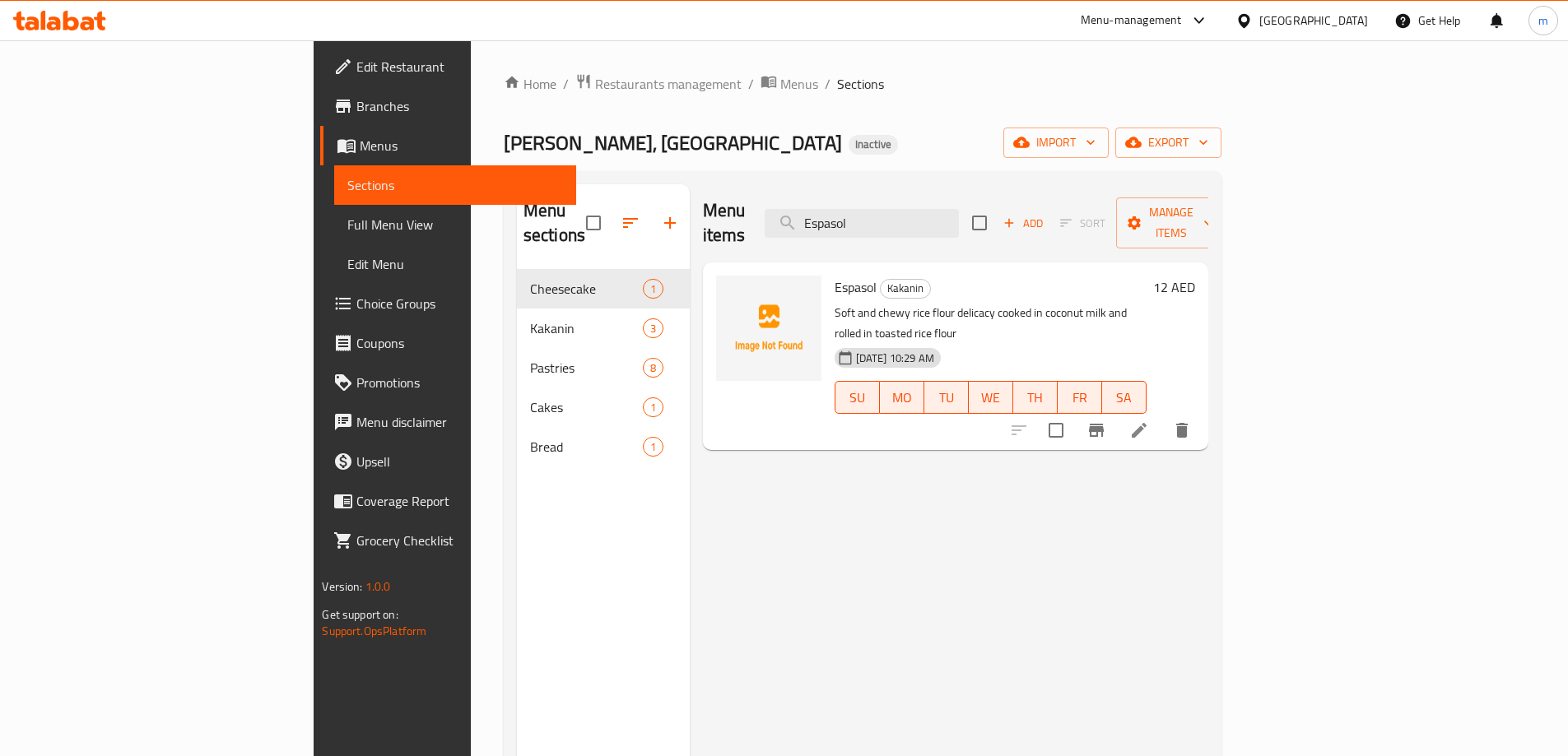
type input "Espasol"
click at [1149, 420] on icon at bounding box center [1138, 429] width 19 height 19
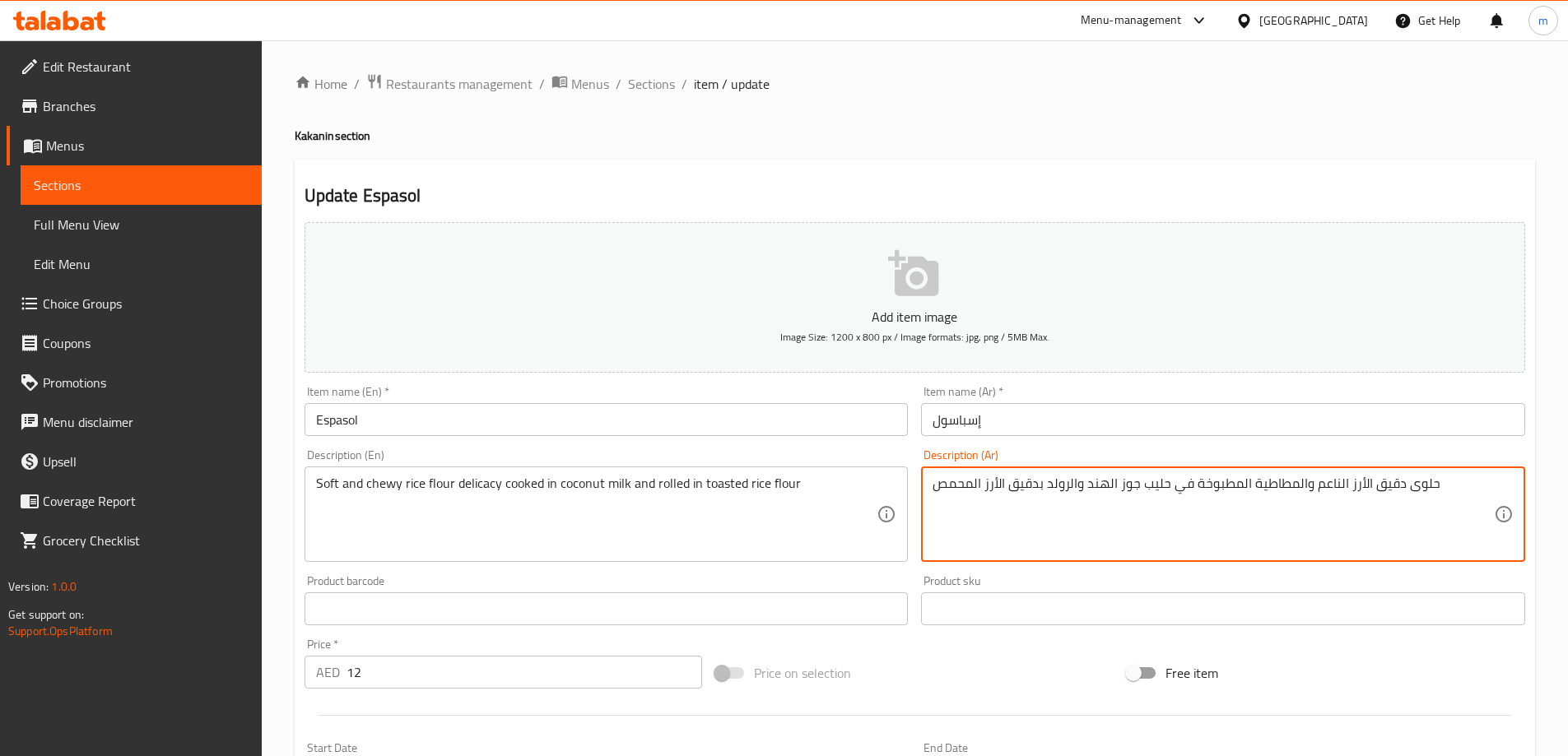
click at [1416, 483] on textarea "حلوى دقيق الأرز الناعم والمطاطية المطبوخة في حليب جوز الهند والرولد بدقيق الأرز…" at bounding box center [1213, 515] width 561 height 78
click at [1252, 483] on textarea "دقيق الأرز الناعم والمطاطية المطبوخة في حليب جوز الهند والرولد بدقيق الأرز المح…" at bounding box center [1213, 515] width 561 height 78
drag, startPoint x: 1248, startPoint y: 482, endPoint x: 1256, endPoint y: 495, distance: 15.3
click at [1257, 490] on textarea "دقيق الأرز الناعم والمطاطية المطبوخة في حليب جوز الهند والرولد بدقيق الأرز المح…" at bounding box center [1213, 515] width 561 height 78
click at [1251, 486] on textarea "دقيق الأرز الناعم والمطاطي المطبوخة في حليب جوز الهند والرولد بدقيق الأرز المحمص" at bounding box center [1213, 515] width 561 height 78
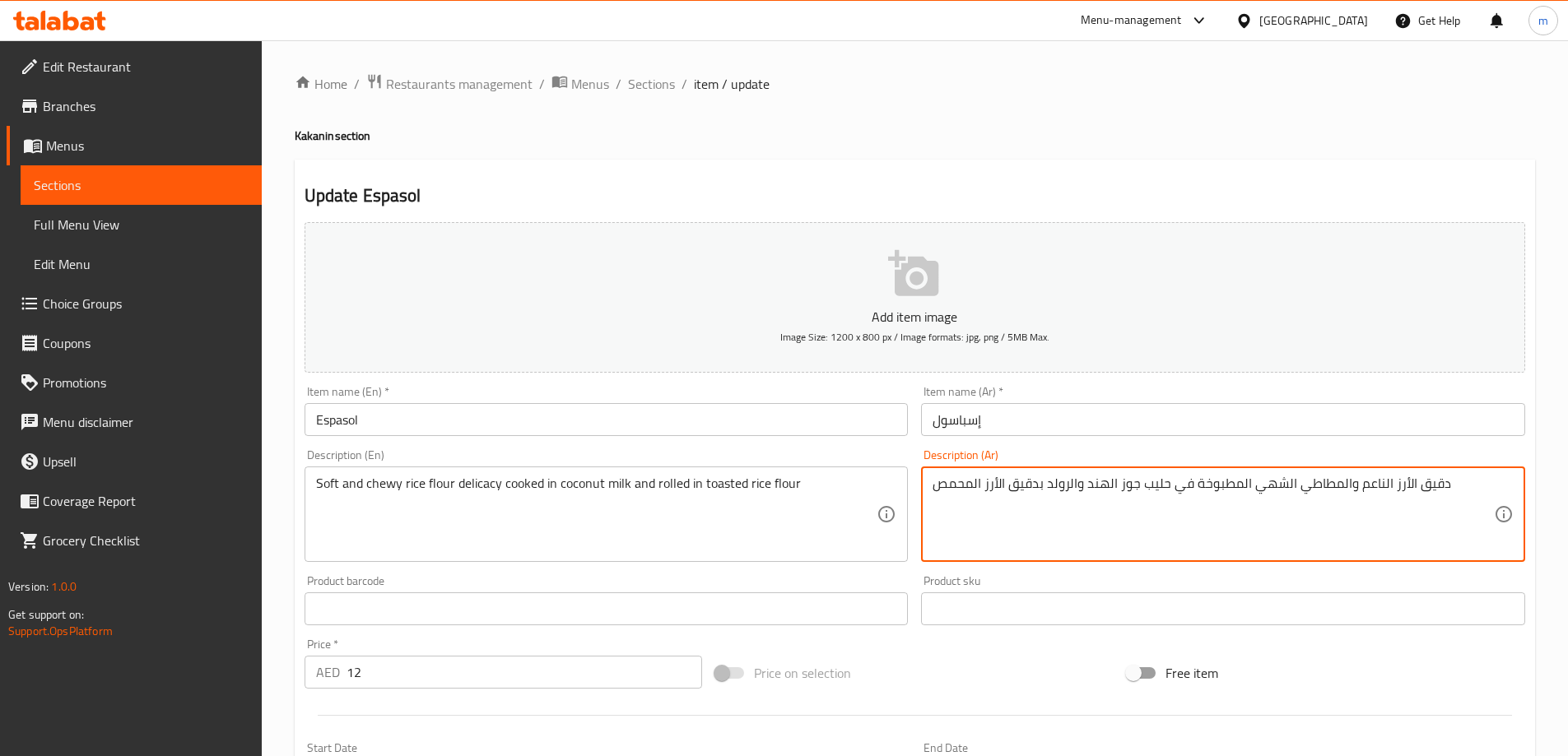
click at [1192, 477] on textarea "دقيق الأرز الناعم والمطاطي الشهي المطبوخة في حليب جوز الهند والرولد بدقيق الأرز…" at bounding box center [1213, 515] width 561 height 78
click at [1179, 522] on textarea "دقيق الأرز الناعم والمطاطي الشهي المطبوخ في حليب جوز الهند والرولد بدقيق الأرز …" at bounding box center [1213, 515] width 561 height 78
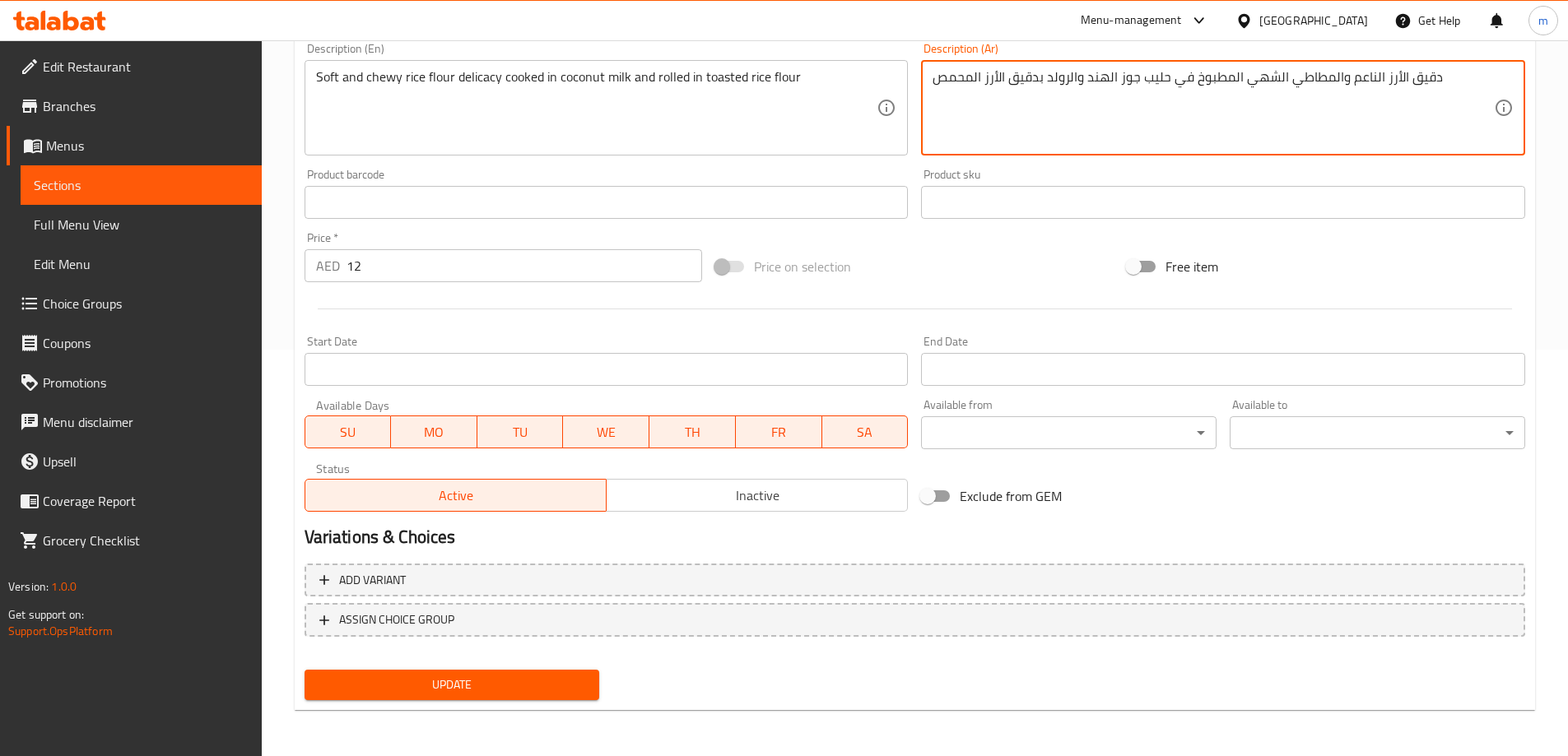
type textarea "دقيق الأرز الناعم والمطاطي الشهي المطبوخ في حليب جوز الهند والرولد بدقيق الأرز …"
click at [559, 680] on span "Update" at bounding box center [451, 685] width 269 height 20
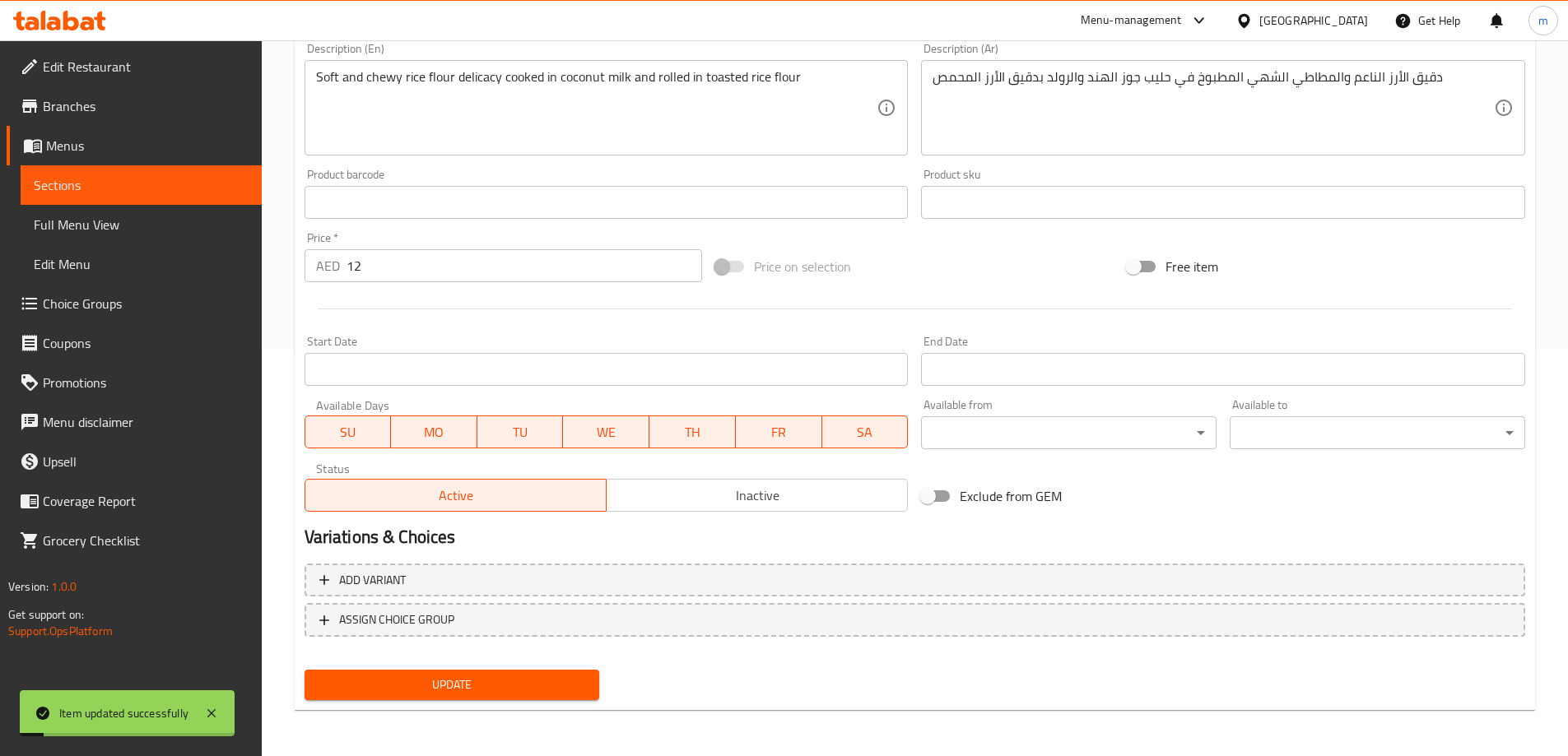
click at [115, 191] on span "Sections" at bounding box center [141, 185] width 215 height 19
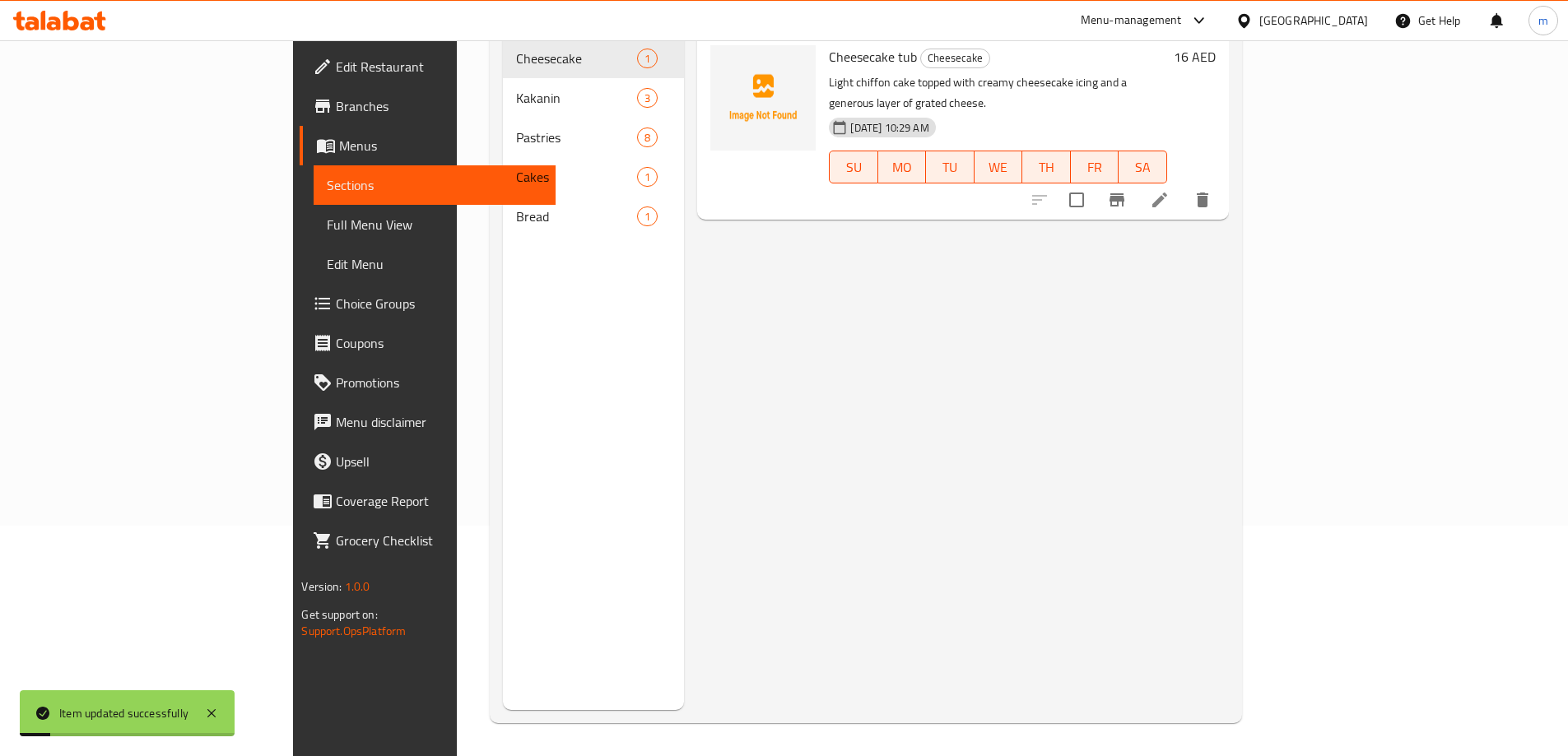
scroll to position [230, 0]
click at [314, 211] on link "Full Menu View" at bounding box center [435, 224] width 241 height 40
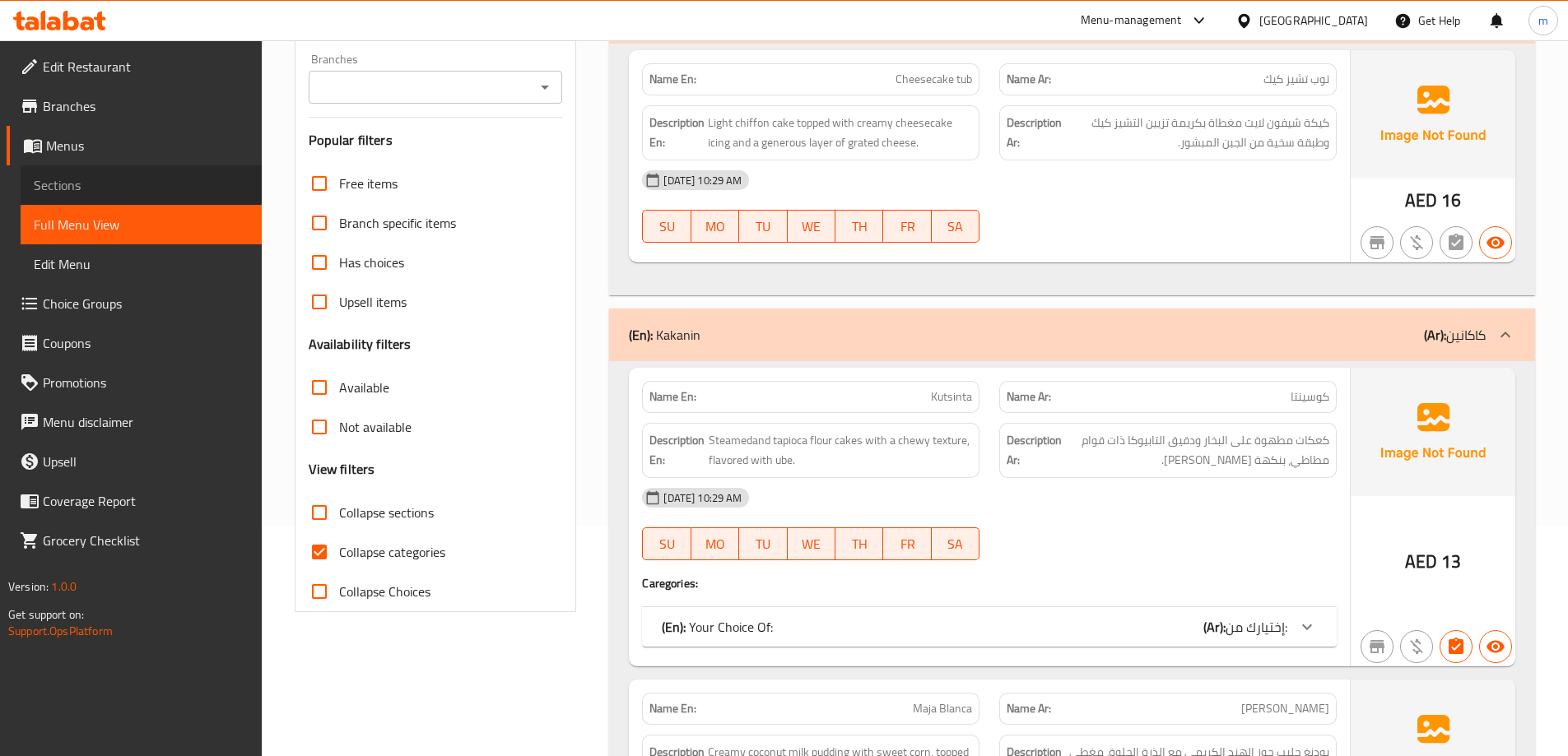
click at [81, 186] on span "Sections" at bounding box center [141, 185] width 215 height 19
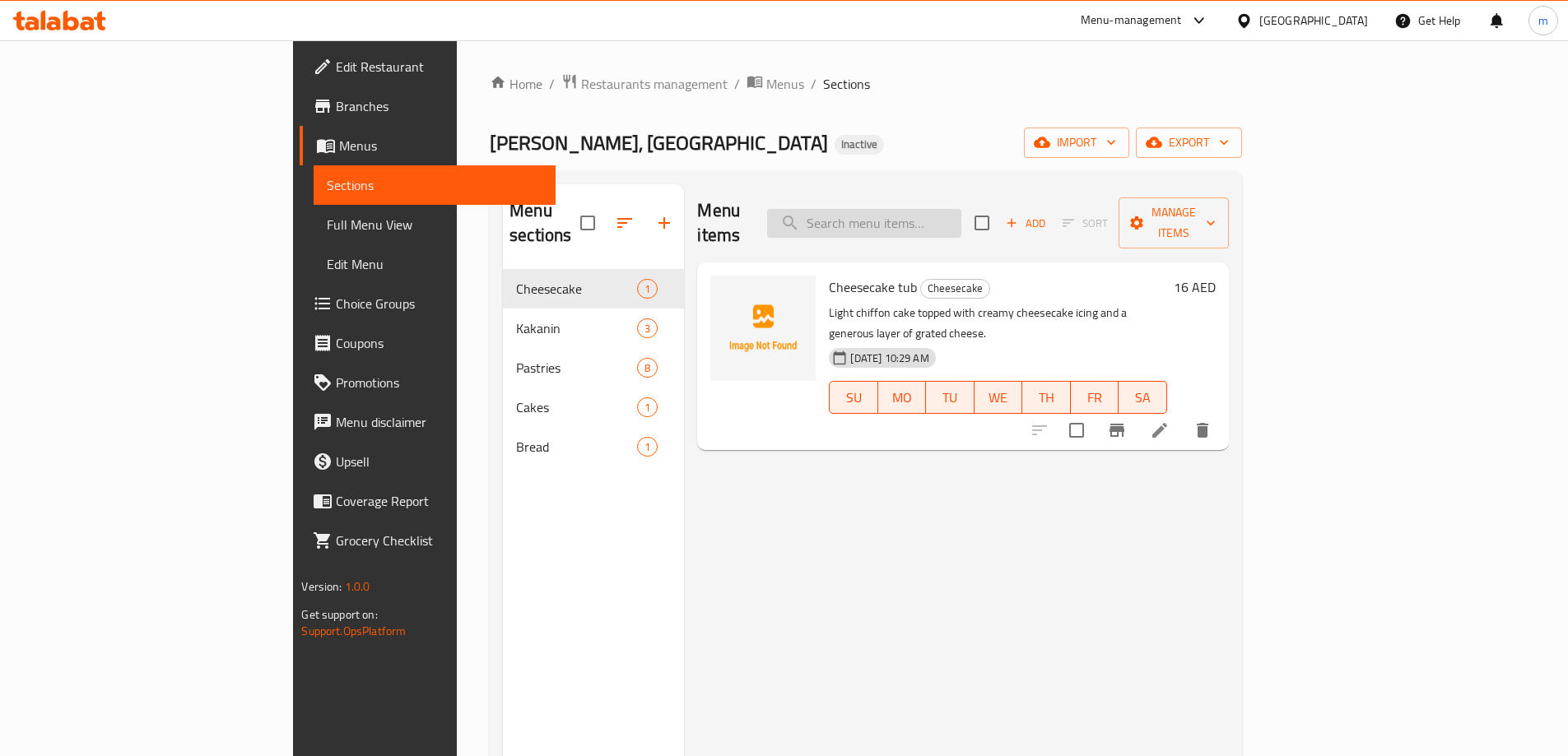
click at [961, 209] on input "search" at bounding box center [864, 224] width 194 height 29
paste input "Ube custard"
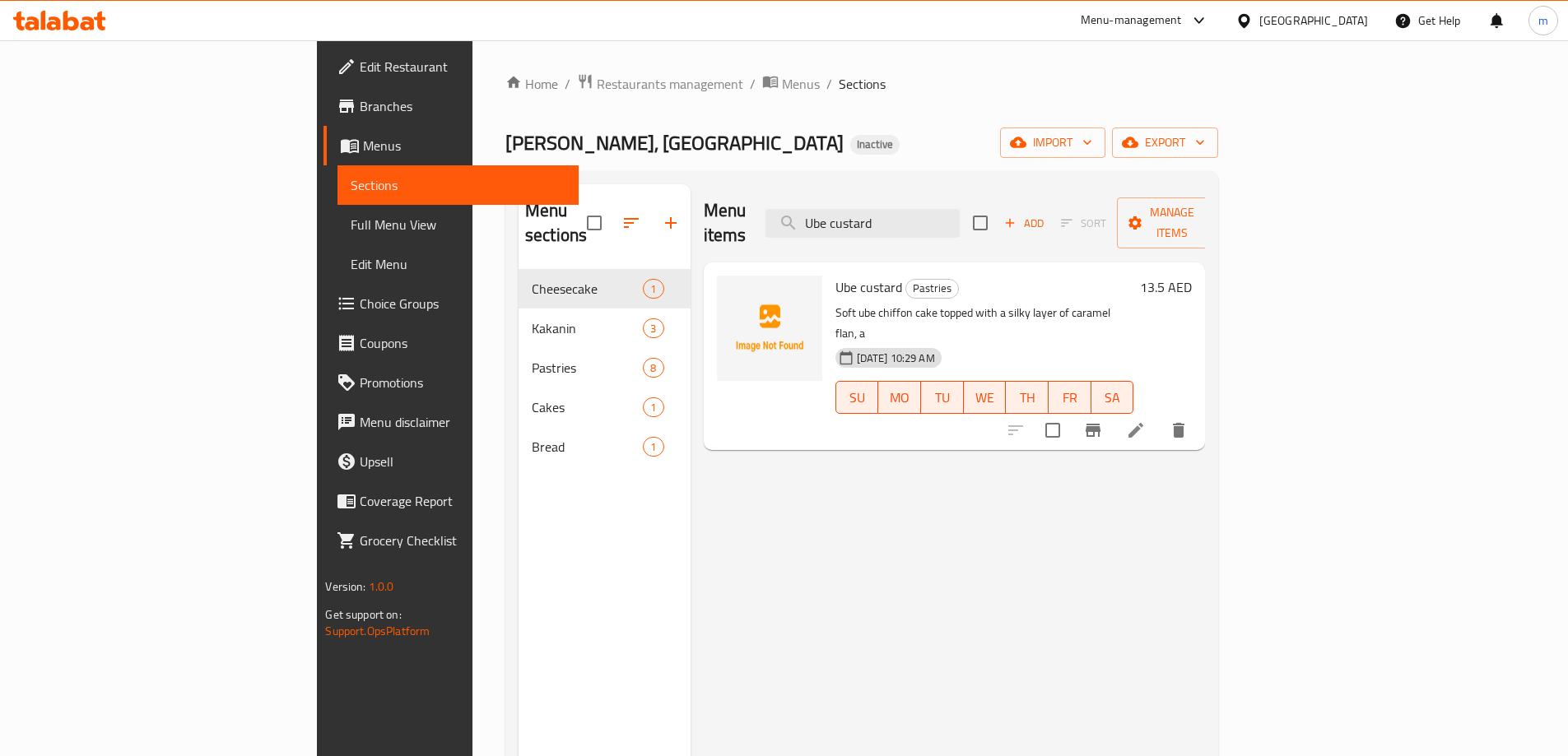
type input "Ube custard"
click at [1145, 420] on icon at bounding box center [1135, 429] width 19 height 19
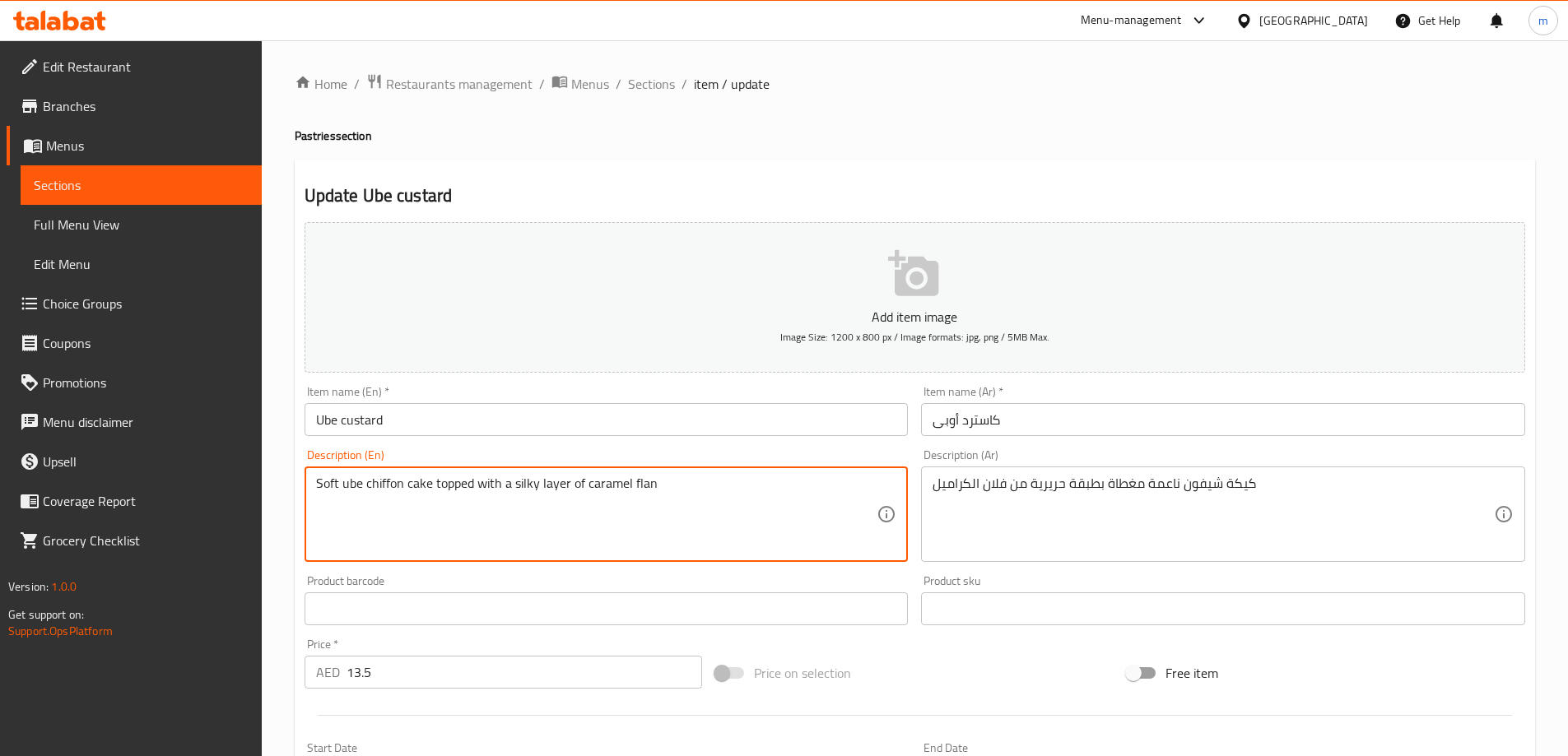
scroll to position [407, 0]
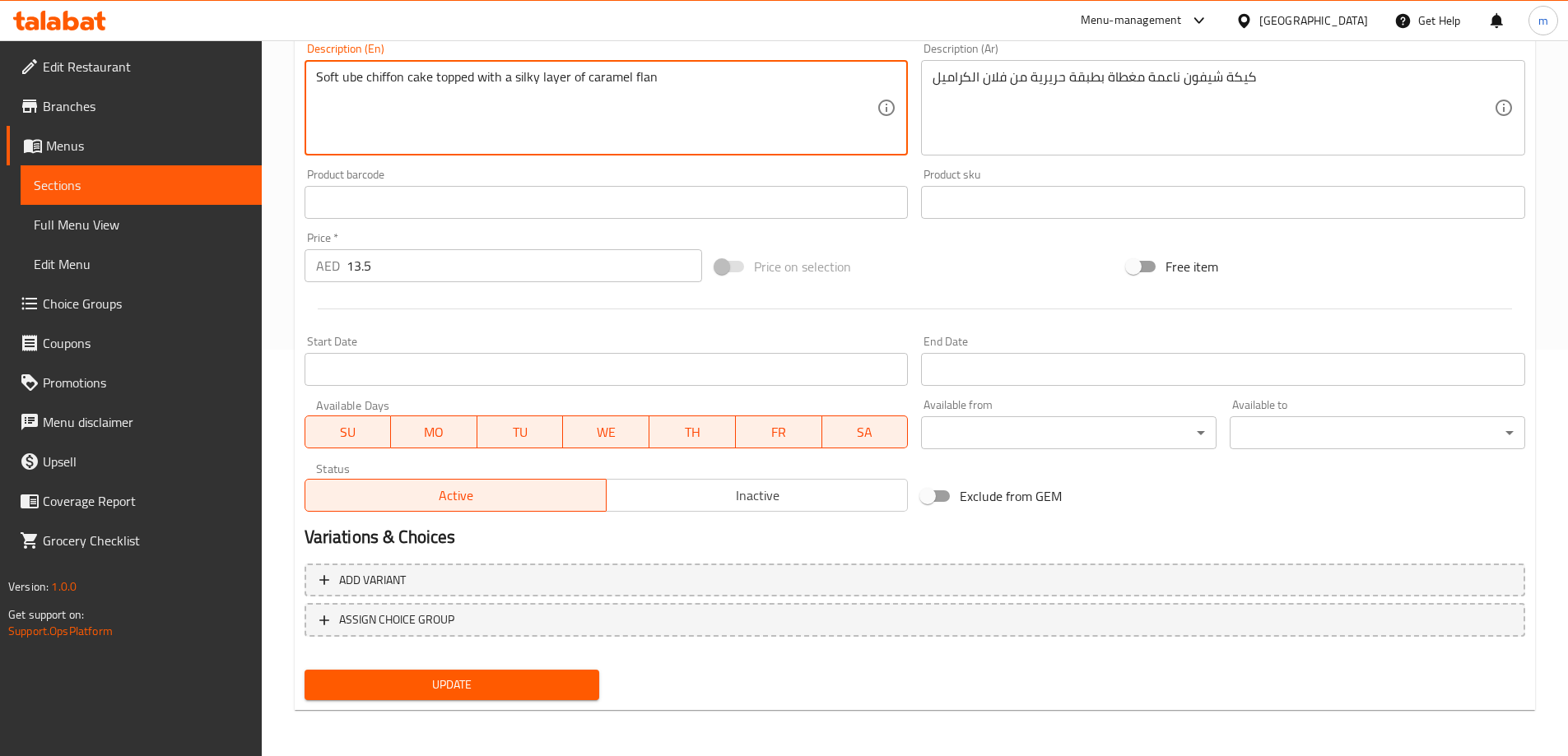
type textarea "Soft ube chiffon cake topped with a silky layer of caramel flan"
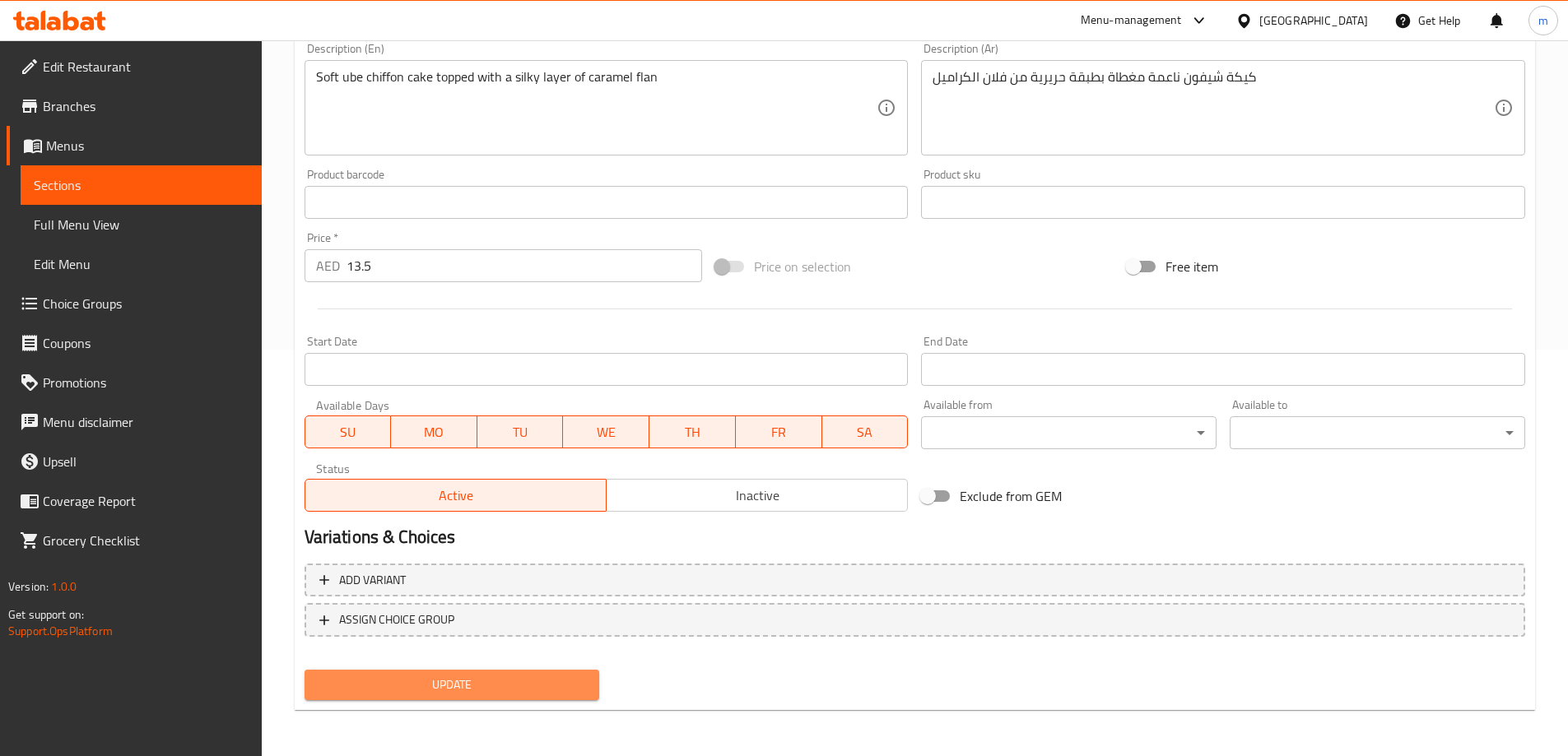
click at [430, 681] on span "Update" at bounding box center [451, 685] width 269 height 20
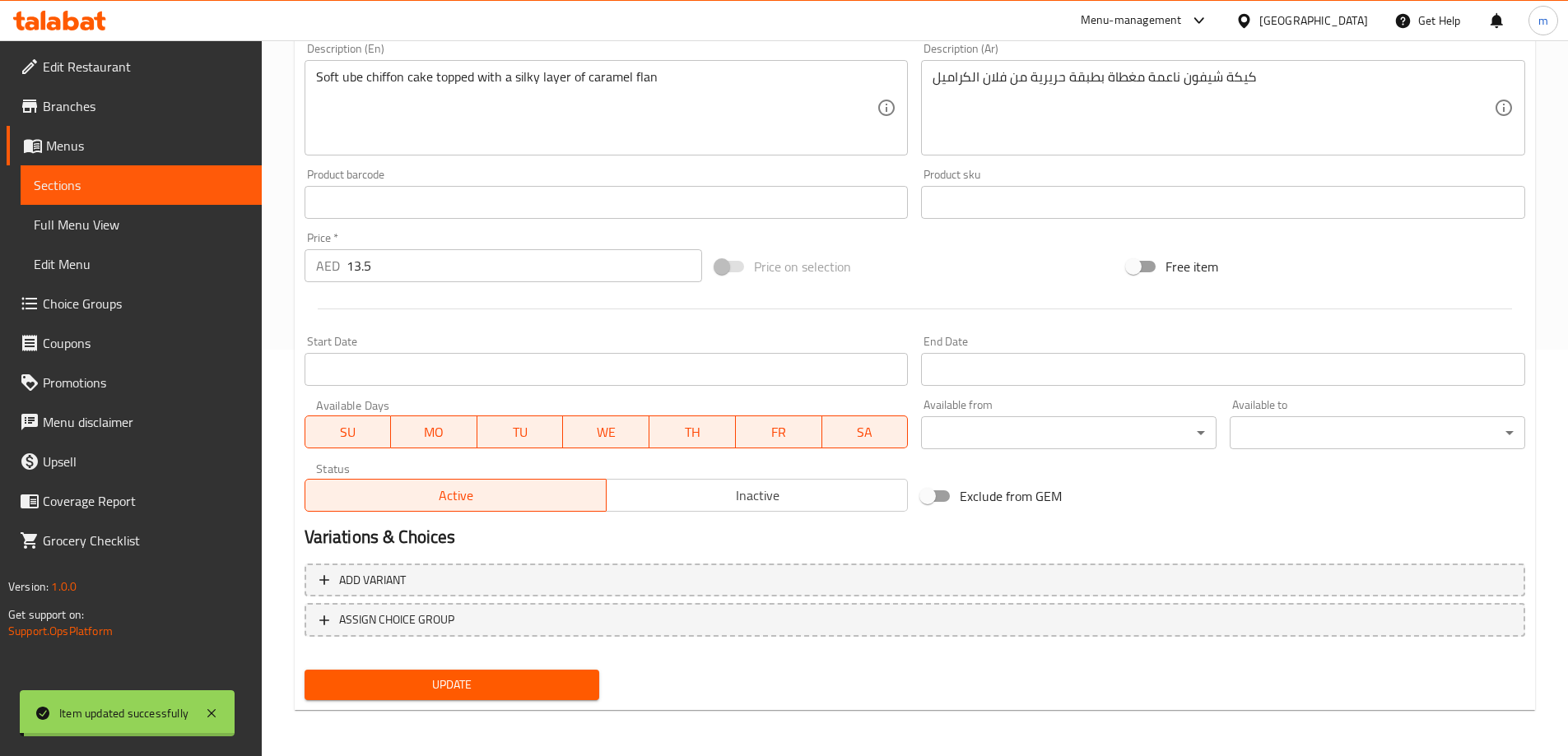
click at [110, 183] on span "Sections" at bounding box center [141, 185] width 215 height 19
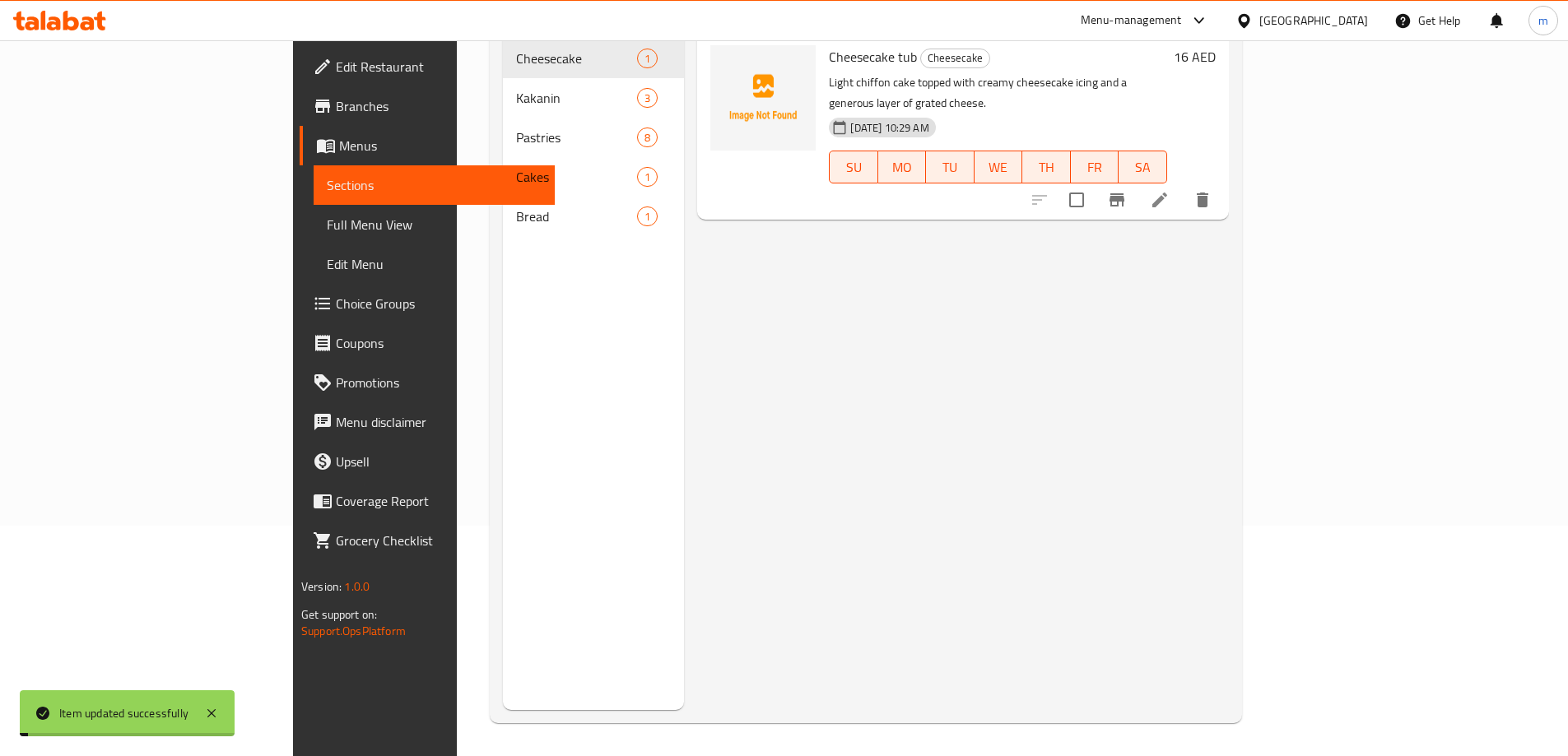
scroll to position [230, 0]
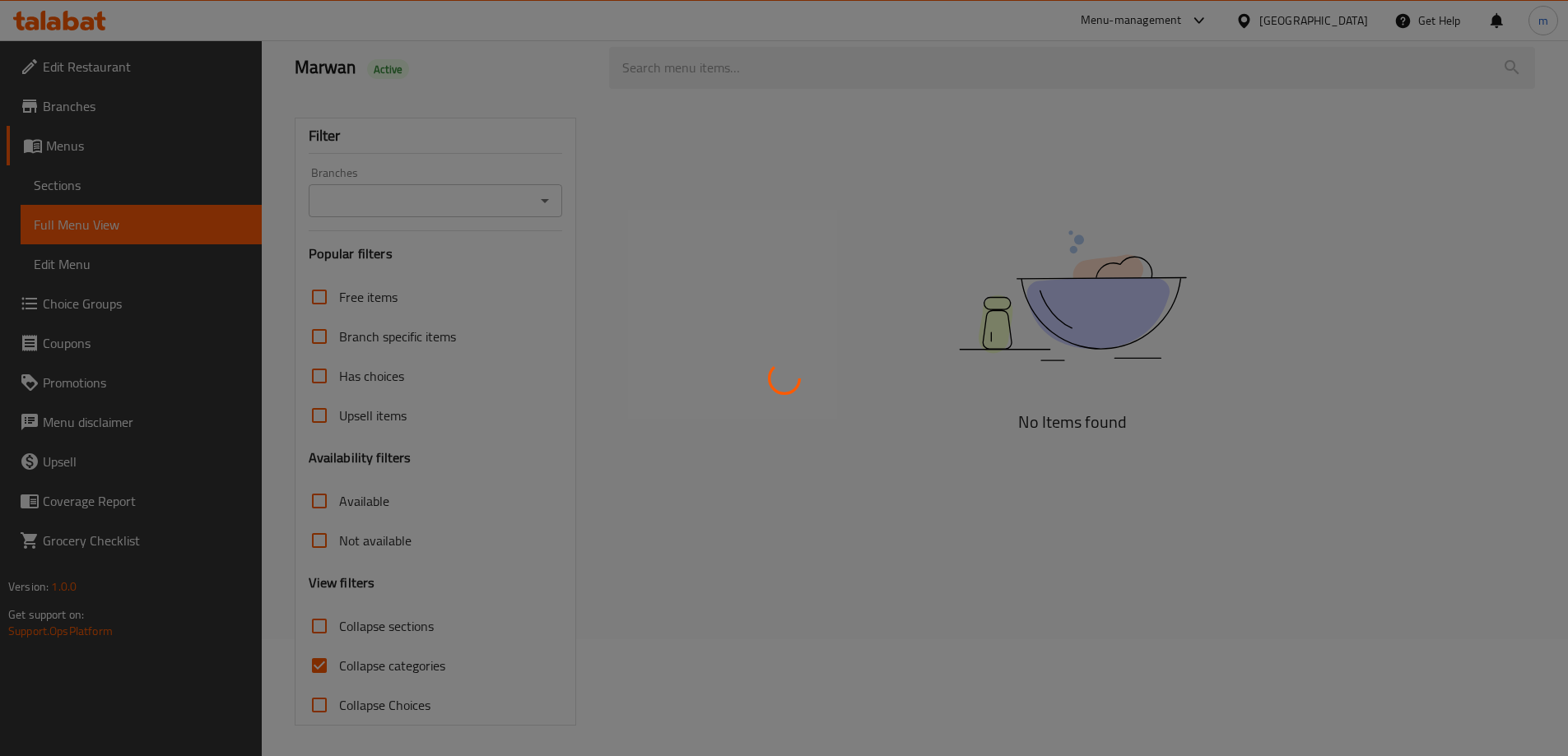
scroll to position [119, 0]
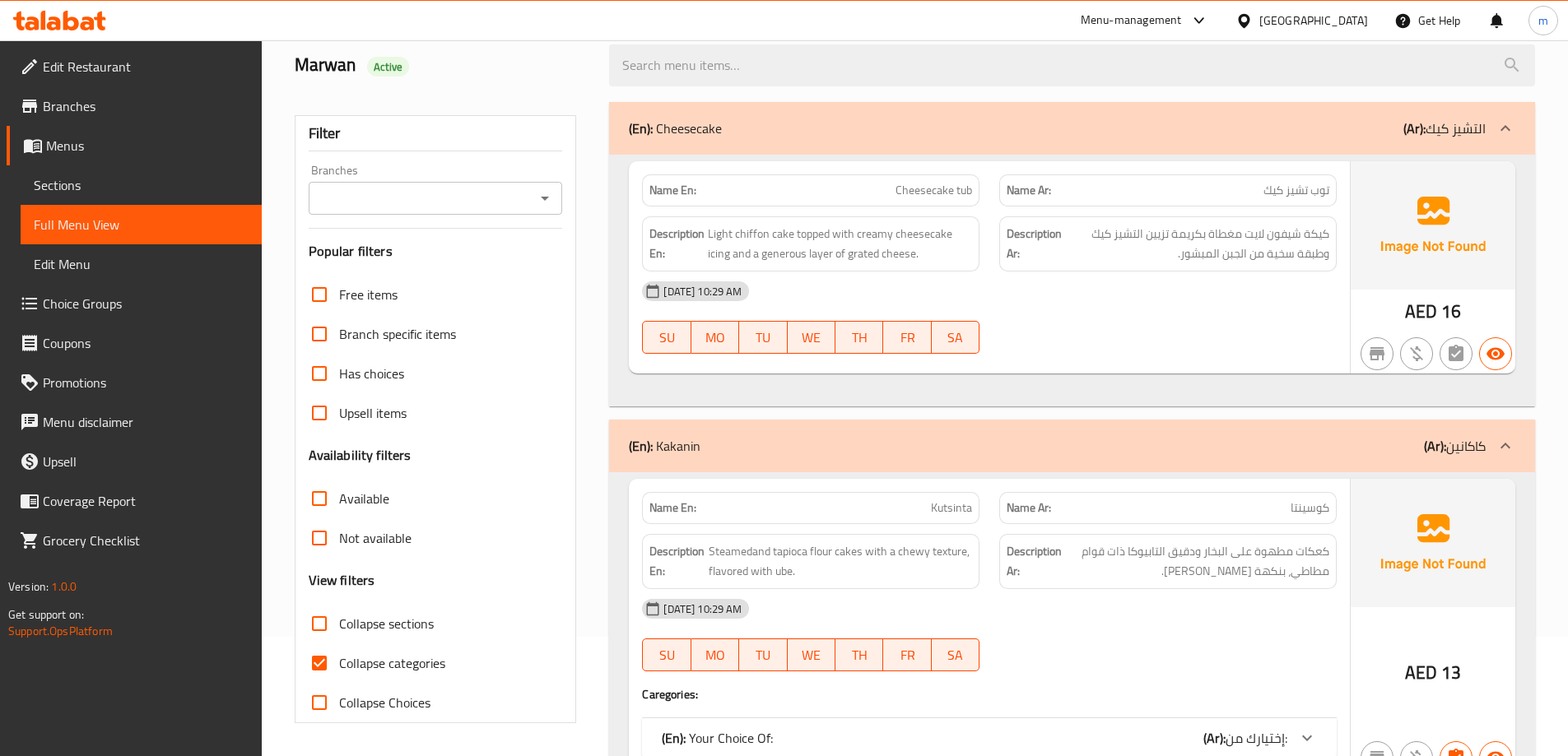
click at [382, 657] on span "Collapse categories" at bounding box center [392, 662] width 106 height 19
click at [339, 657] on input "Collapse categories" at bounding box center [319, 663] width 40 height 40
checkbox input "false"
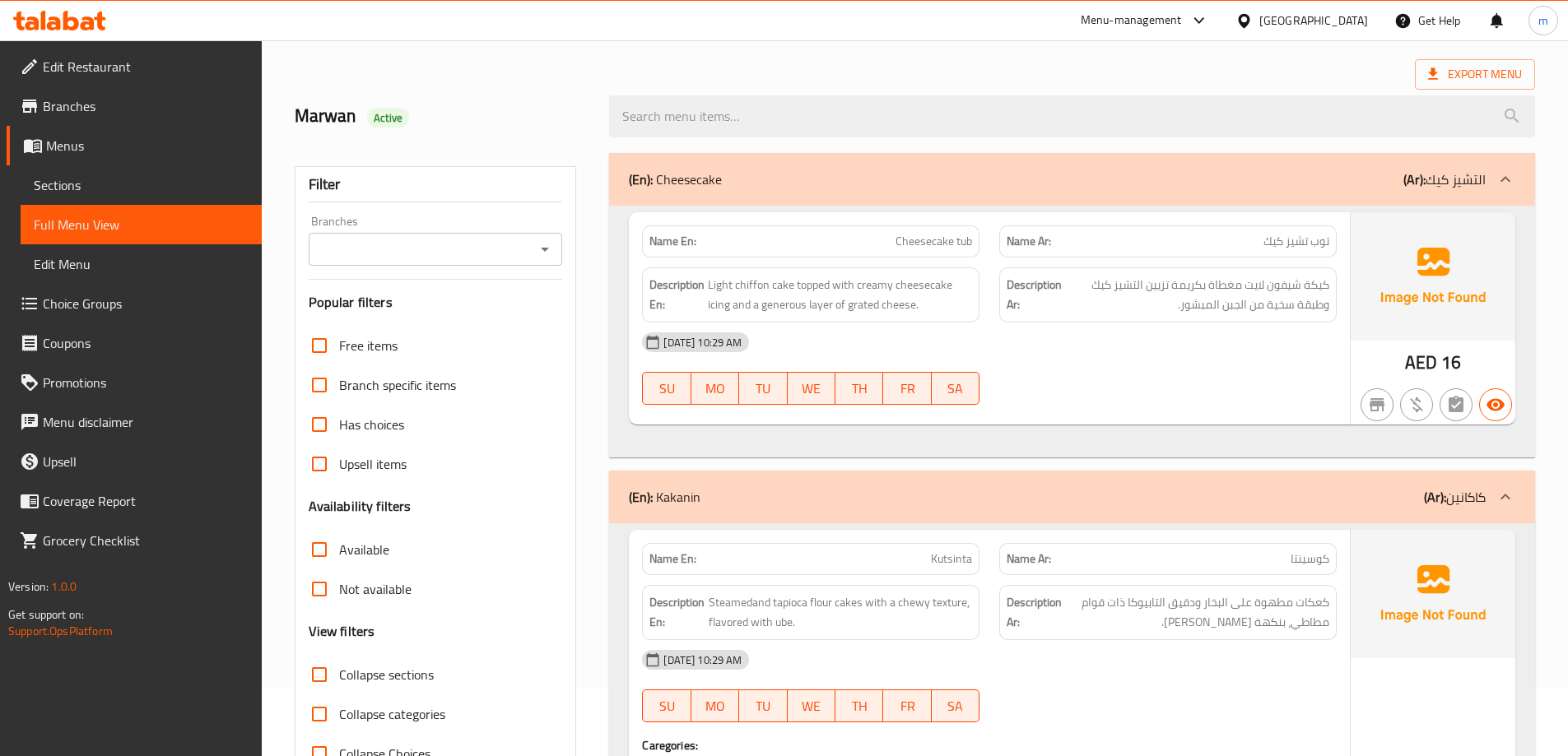
scroll to position [0, 0]
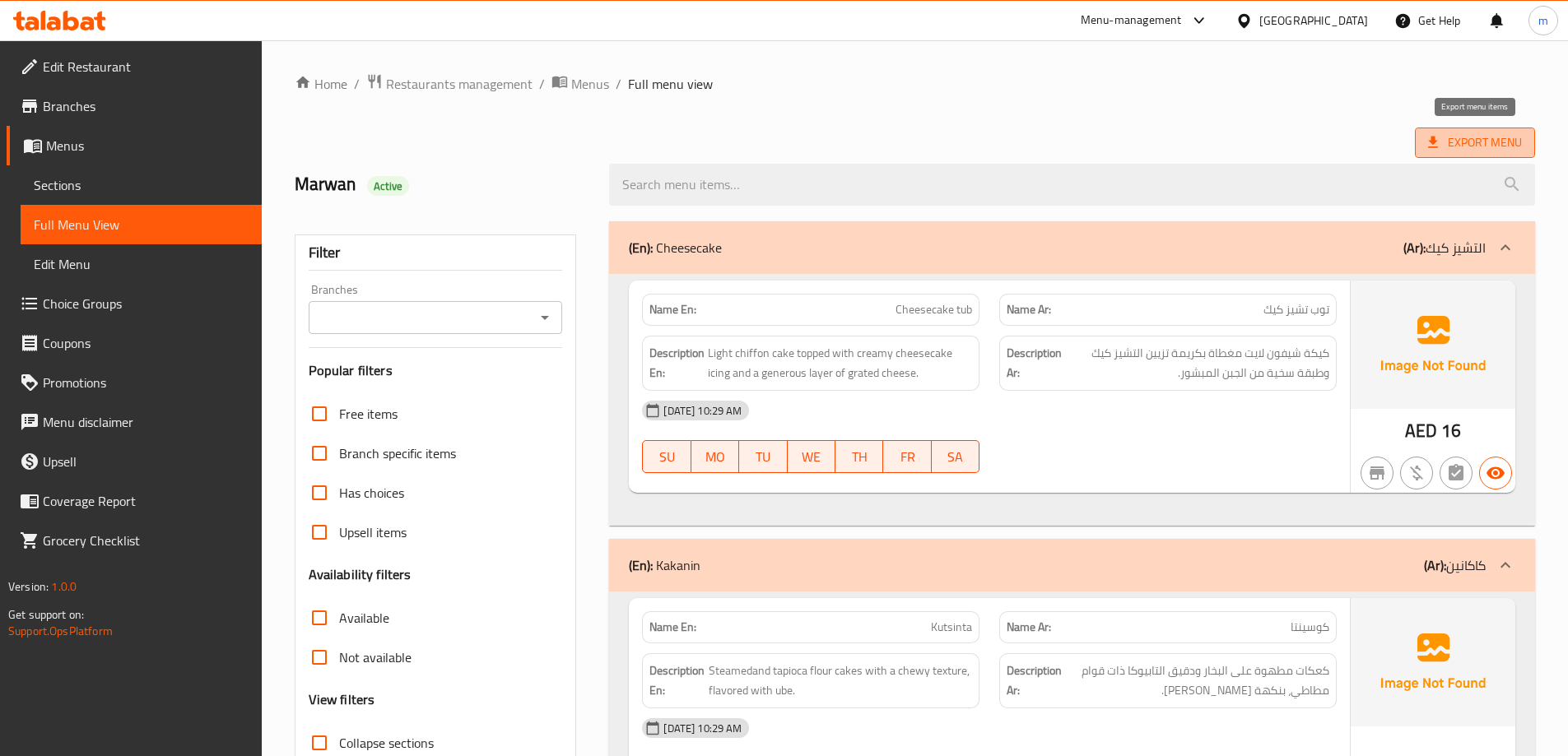
click at [1468, 144] on span "Export Menu" at bounding box center [1474, 143] width 94 height 20
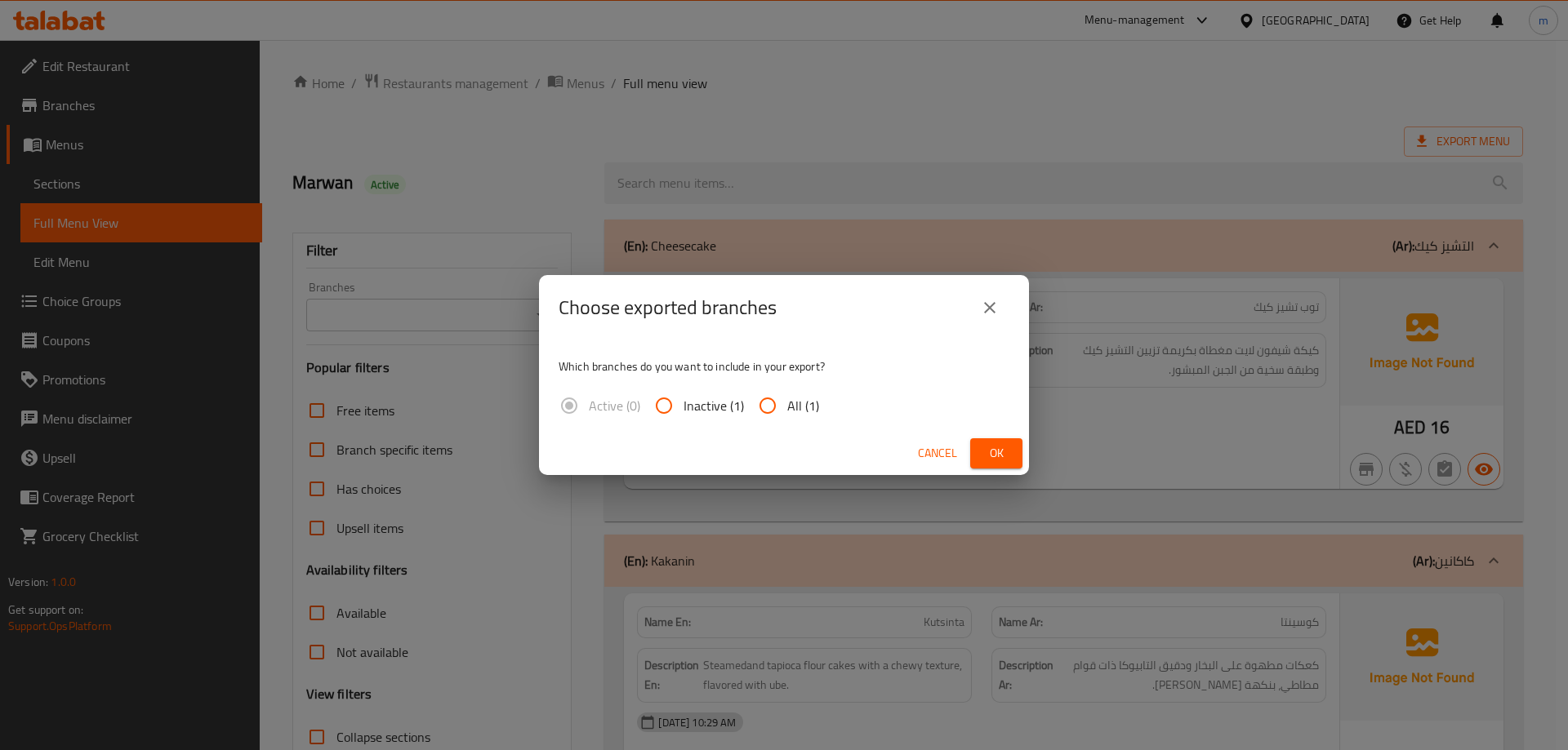
click at [771, 401] on input "All (1)" at bounding box center [767, 405] width 39 height 39
radio input "true"
click at [998, 452] on span "Ok" at bounding box center [996, 454] width 26 height 20
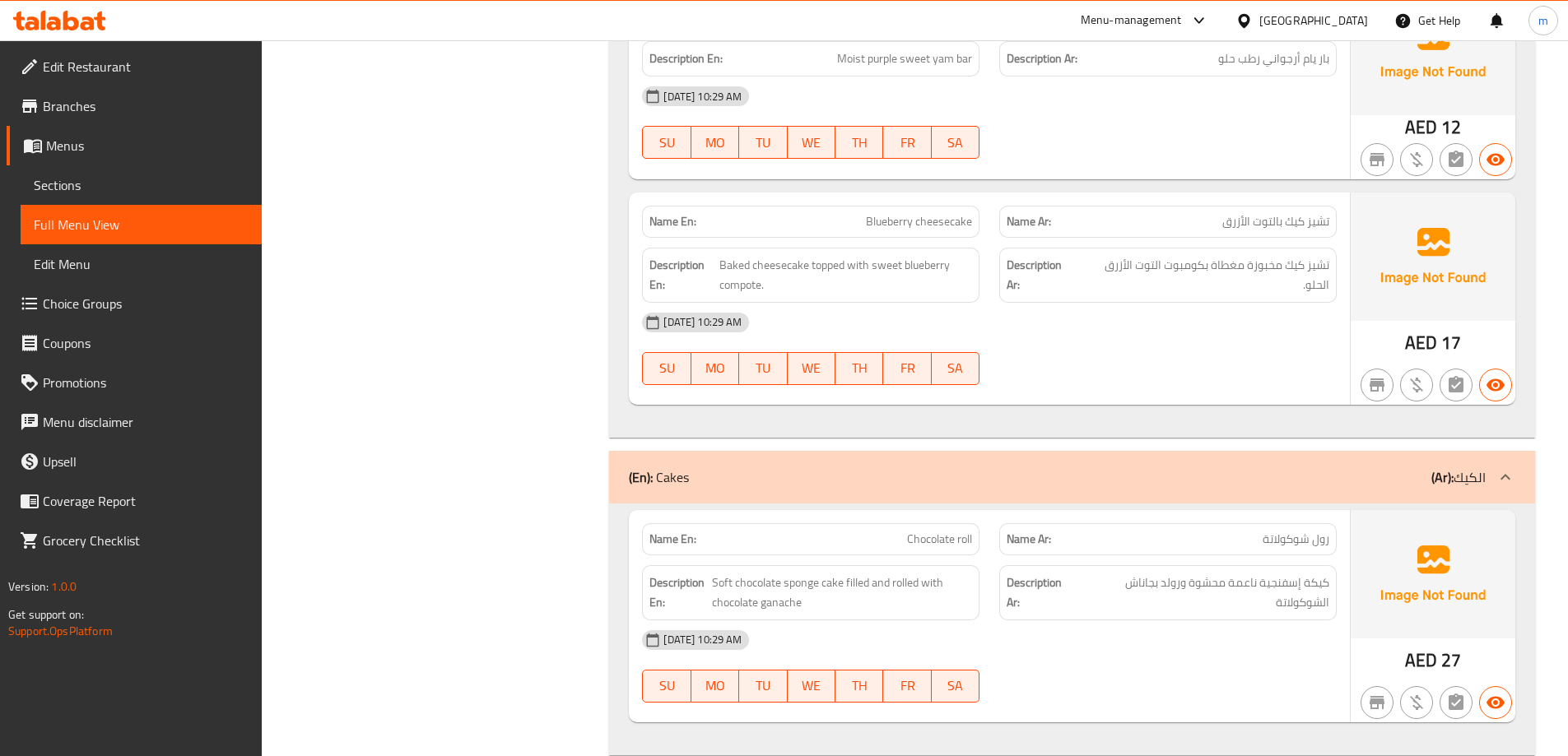
scroll to position [3015, 0]
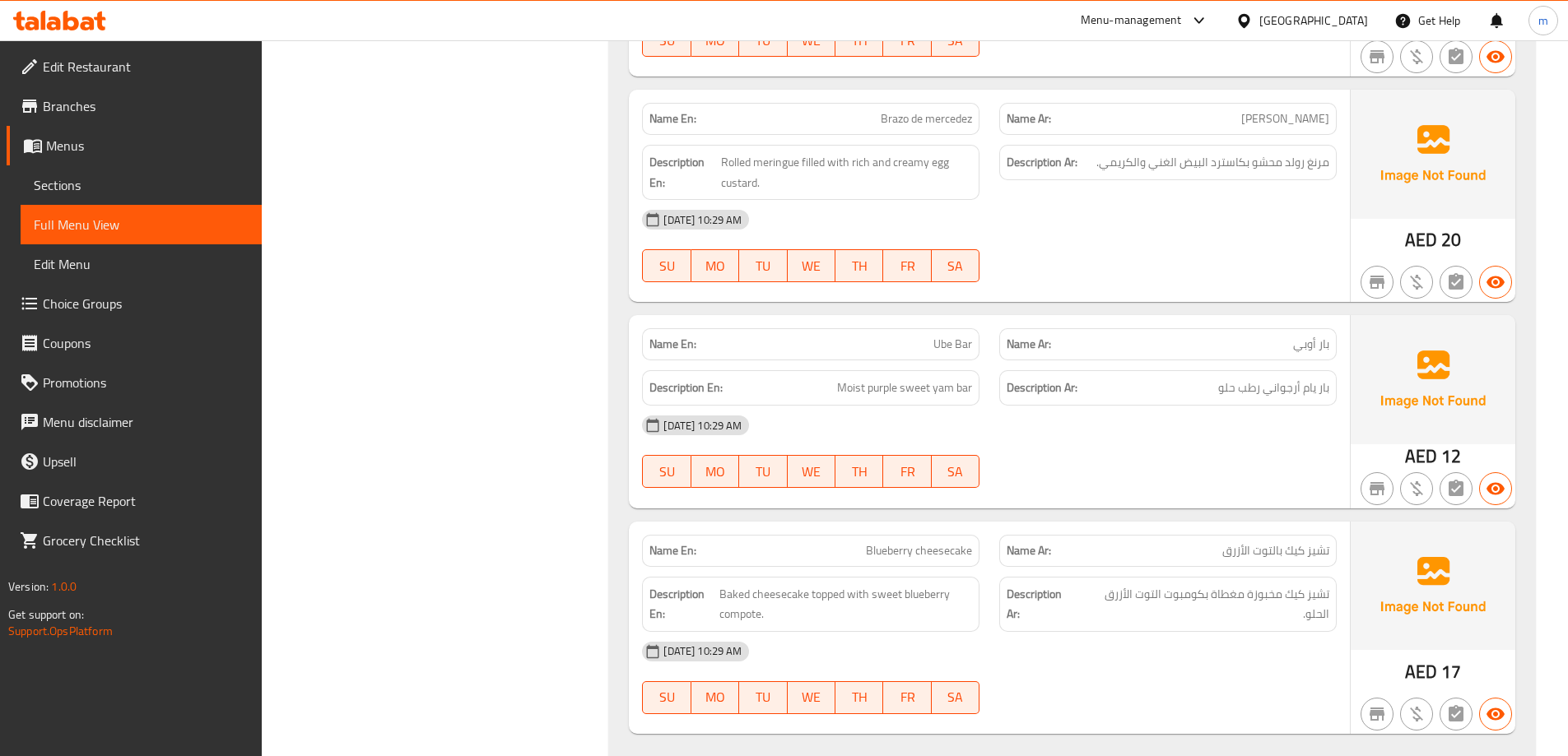
click at [136, 68] on span "Edit Restaurant" at bounding box center [146, 66] width 206 height 19
